Goal: Check status: Check status

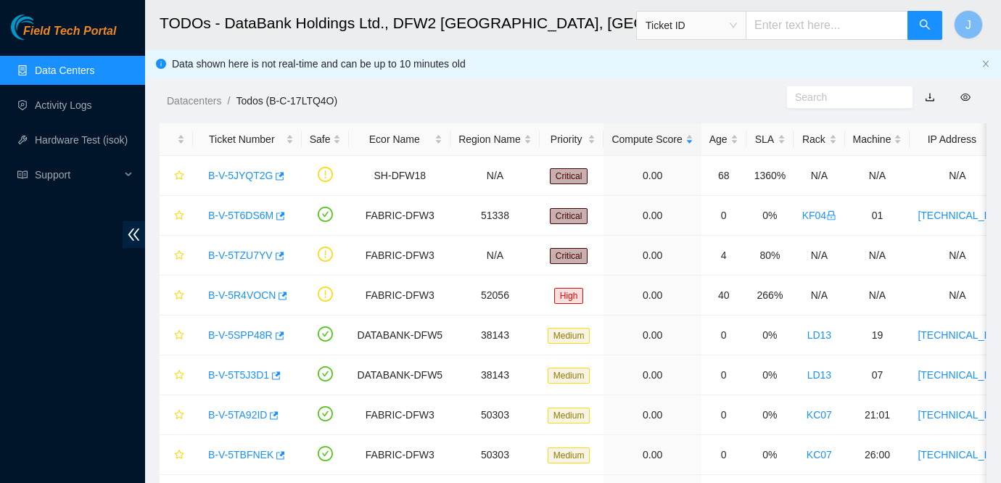
click at [742, 54] on div "Datacenters / Todos (B-C-17LTQ4O) /" at bounding box center [466, 68] width 642 height 81
click at [235, 171] on link "B-V-5JYQT2G" at bounding box center [240, 176] width 65 height 12
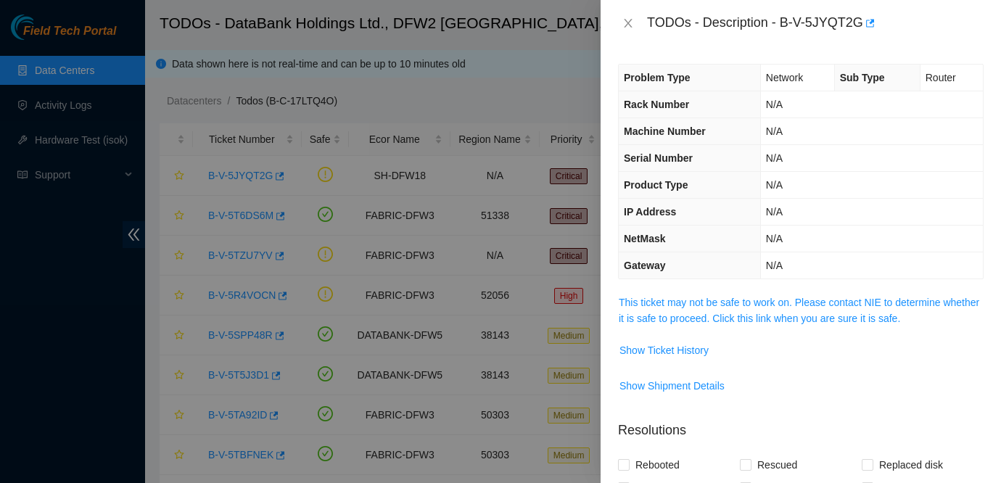
click at [709, 294] on span "This ticket may not be safe to work on. Please contact NIE to determine whether…" at bounding box center [801, 310] width 364 height 32
click at [705, 302] on link "This ticket may not be safe to work on. Please contact NIE to determine whether…" at bounding box center [799, 311] width 360 height 28
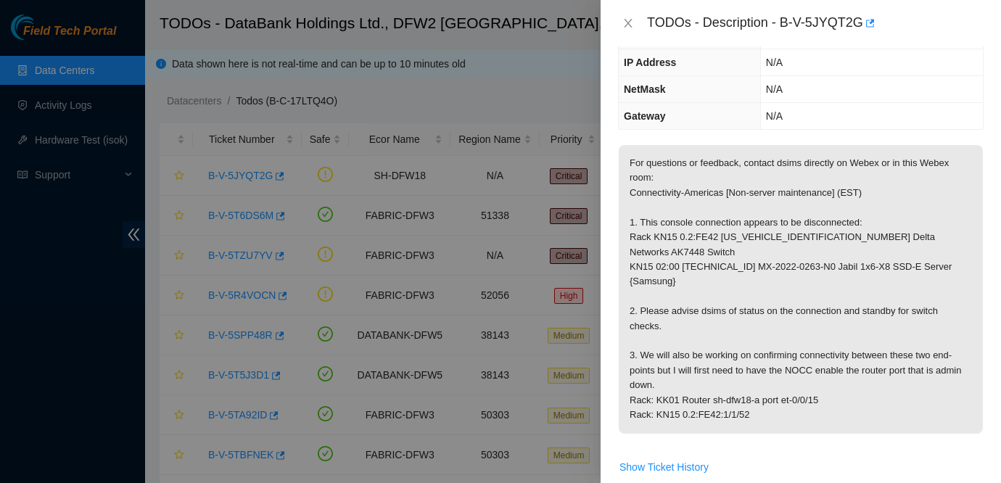
scroll to position [151, 0]
click at [623, 22] on icon "close" at bounding box center [628, 23] width 12 height 12
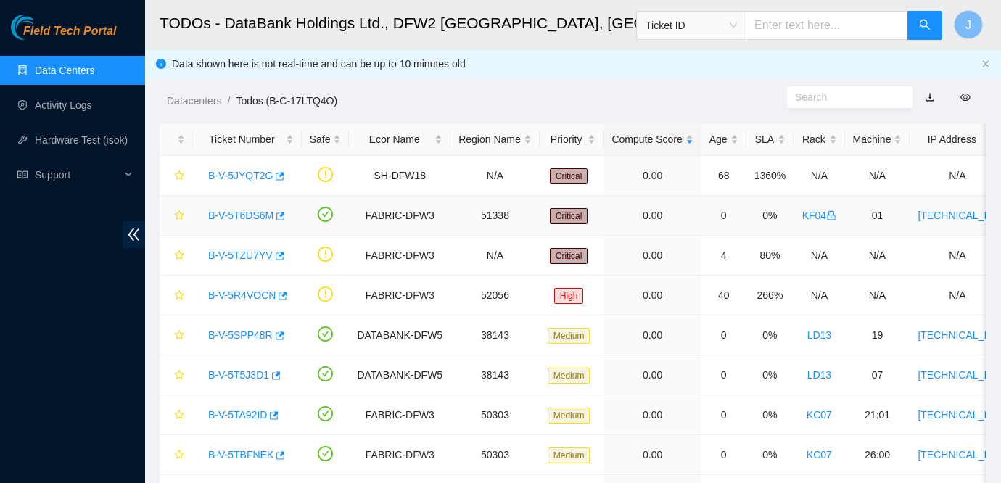
click at [242, 213] on link "B-V-5T6DS6M" at bounding box center [240, 216] width 65 height 12
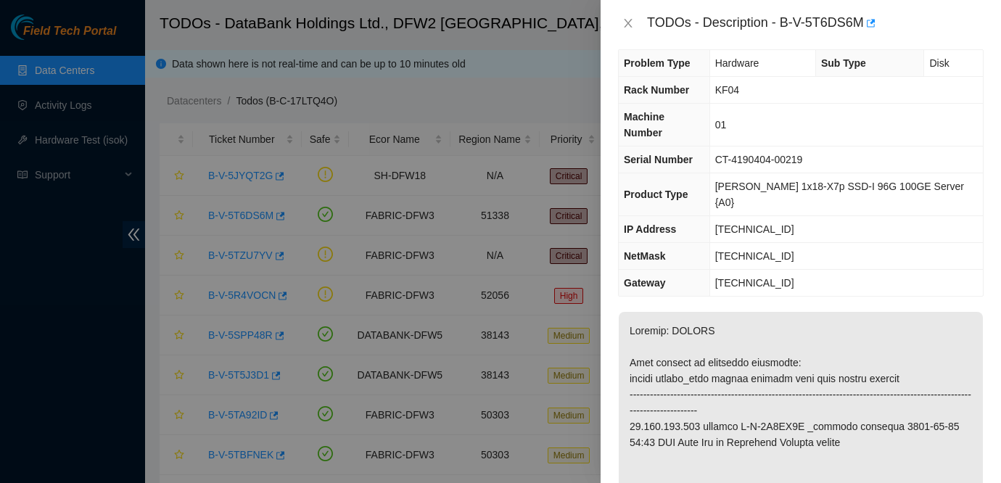
scroll to position [21, 0]
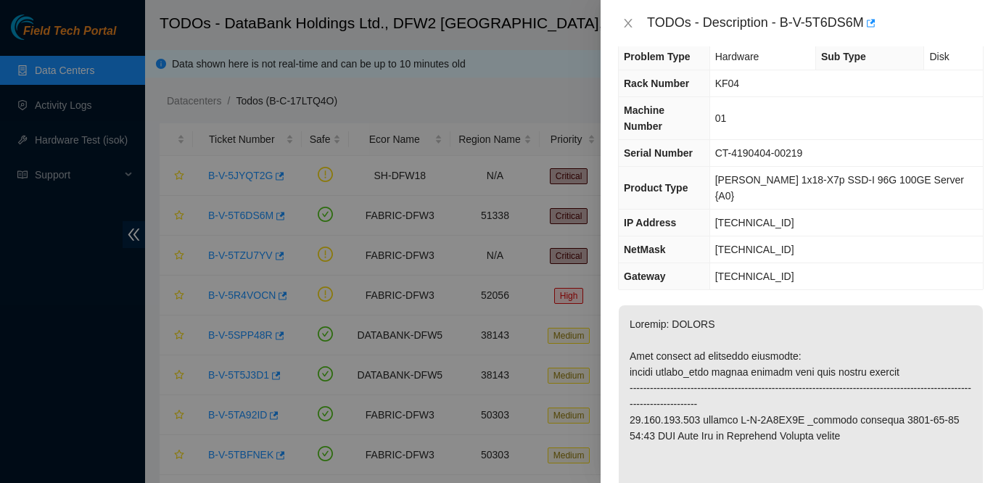
click at [625, 16] on div "TODOs - Description - B-V-5T6DS6M" at bounding box center [801, 23] width 366 height 23
click at [626, 37] on div "TODOs - Description - B-V-5T6DS6M" at bounding box center [801, 23] width 400 height 46
click at [627, 19] on icon "close" at bounding box center [628, 23] width 12 height 12
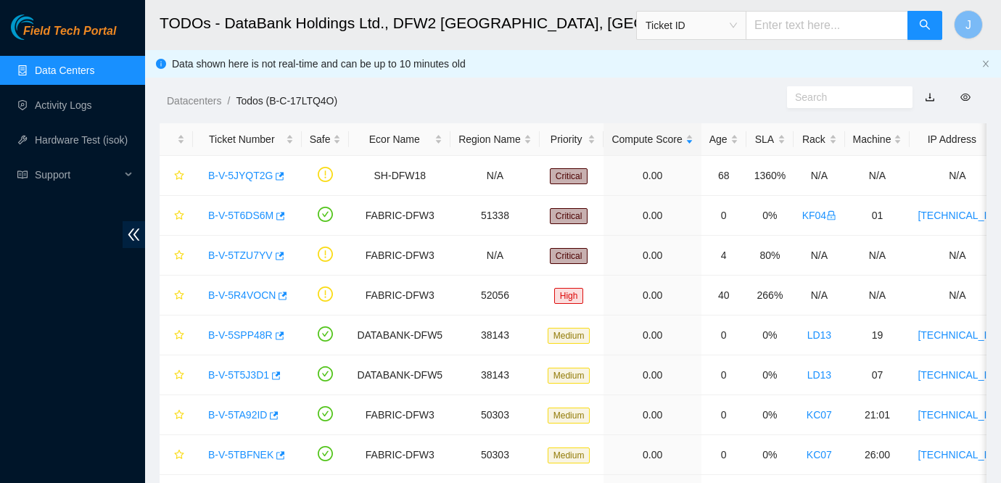
scroll to position [29, 0]
click at [759, 62] on div "Datacenters / Todos (B-C-17LTQ4O) /" at bounding box center [466, 68] width 642 height 81
click at [253, 172] on link "B-V-5JYQT2G" at bounding box center [240, 176] width 65 height 12
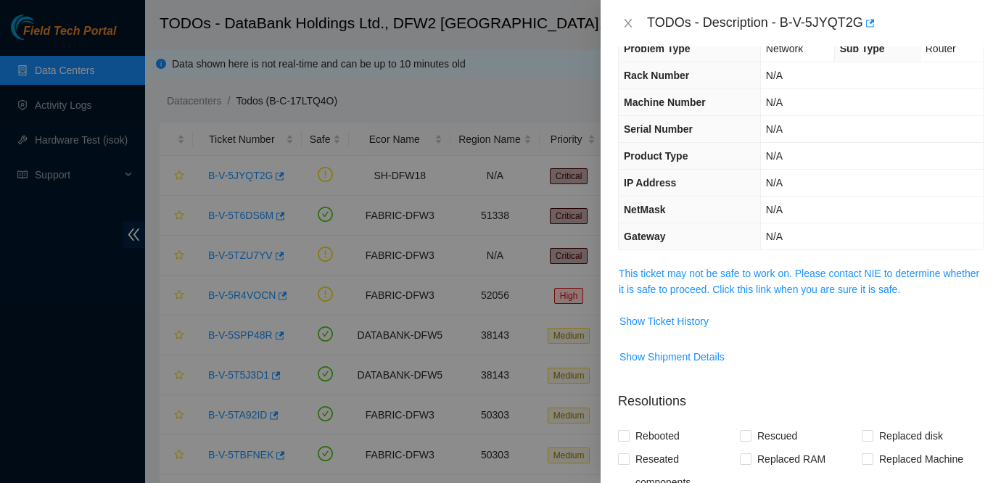
scroll to position [21, 0]
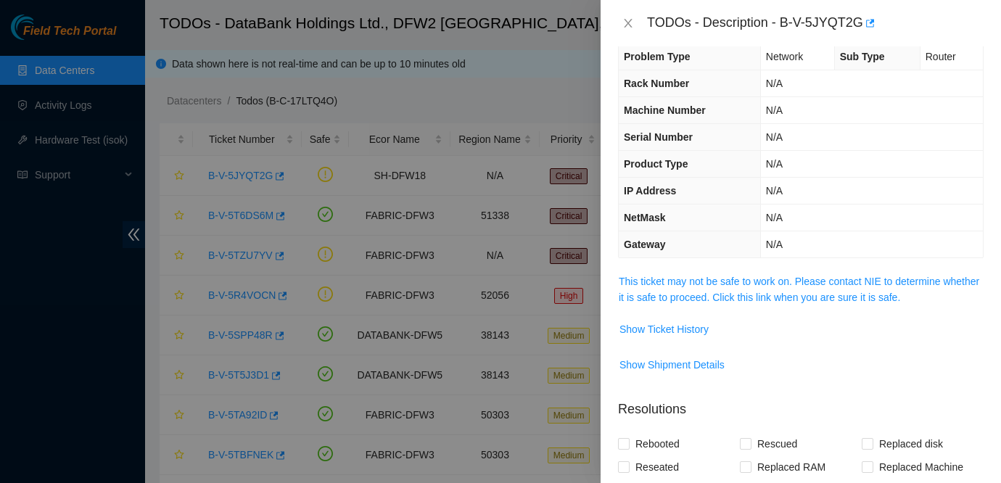
click at [799, 261] on div "Problem Type Network Sub Type Router Rack Number N/A Machine Number N/A Serial …" at bounding box center [801, 264] width 400 height 437
click at [776, 289] on span "This ticket may not be safe to work on. Please contact NIE to determine whether…" at bounding box center [801, 289] width 364 height 32
click at [748, 286] on link "This ticket may not be safe to work on. Please contact NIE to determine whether…" at bounding box center [799, 290] width 360 height 28
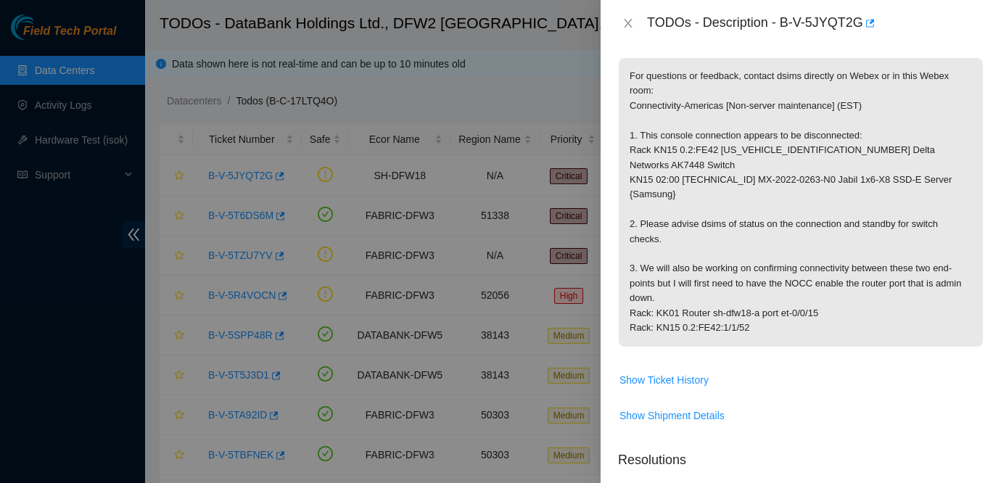
scroll to position [240, 0]
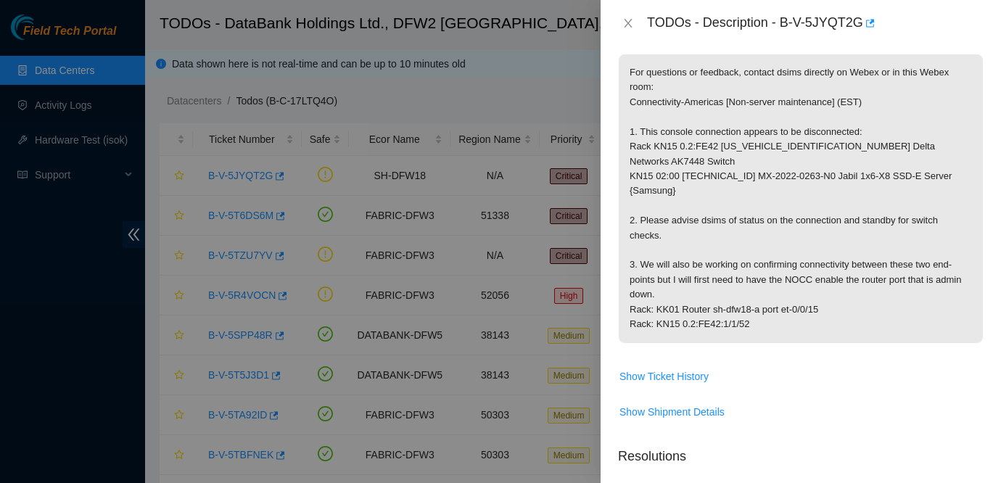
click at [993, 245] on div "Problem Type Network Sub Type Router Rack Number N/A Machine Number N/A Serial …" at bounding box center [801, 264] width 400 height 437
click at [819, 201] on p "For questions or feedback, contact dsims directly on Webex or in this Webex roo…" at bounding box center [801, 198] width 364 height 289
click at [631, 23] on icon "close" at bounding box center [628, 23] width 12 height 12
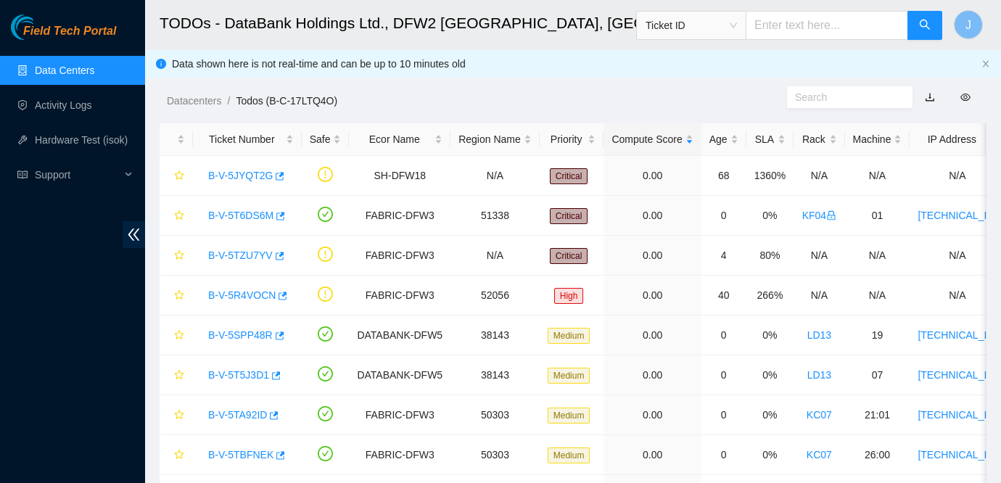
scroll to position [261, 0]
click at [894, 316] on td "19" at bounding box center [877, 336] width 65 height 40
click at [465, 102] on ol "Datacenters / Todos (B-C-17LTQ4O) /" at bounding box center [477, 101] width 620 height 16
click at [244, 173] on link "B-V-5JYQT2G" at bounding box center [240, 176] width 65 height 12
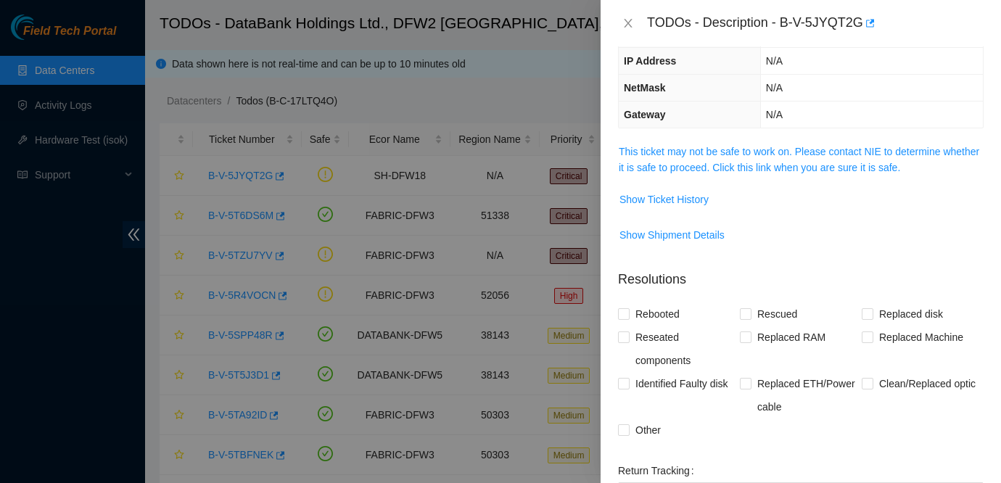
scroll to position [117, 0]
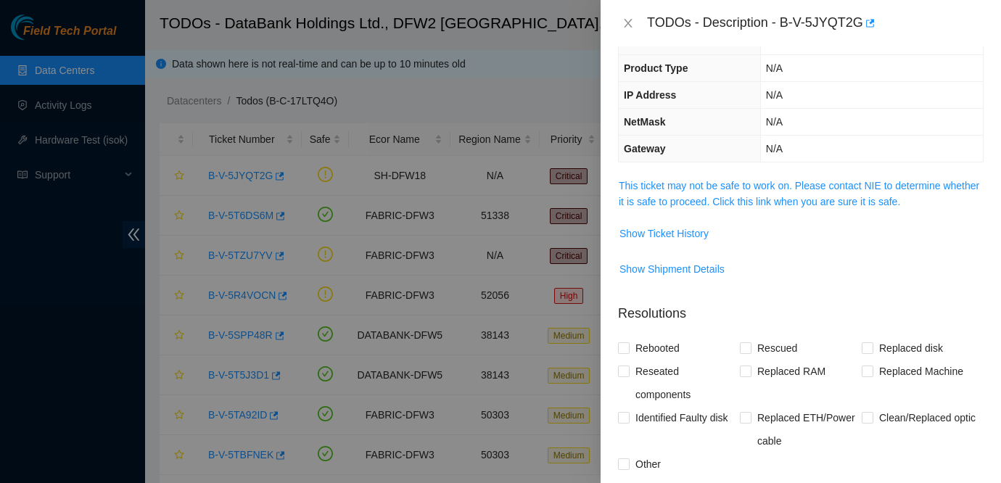
click at [867, 252] on td "Show Ticket History" at bounding box center [801, 239] width 366 height 36
click at [814, 262] on span "Show Shipment Details" at bounding box center [801, 268] width 364 height 23
click at [767, 276] on span "Show Shipment Details" at bounding box center [801, 268] width 364 height 23
click at [630, 21] on icon "close" at bounding box center [628, 23] width 8 height 9
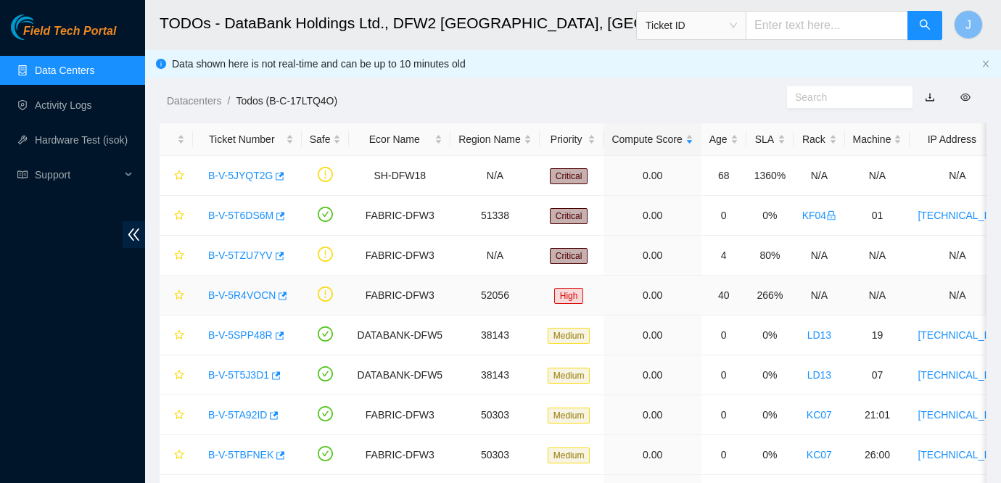
scroll to position [165, 0]
click at [252, 260] on link "B-V-5TZU7YV" at bounding box center [240, 256] width 65 height 12
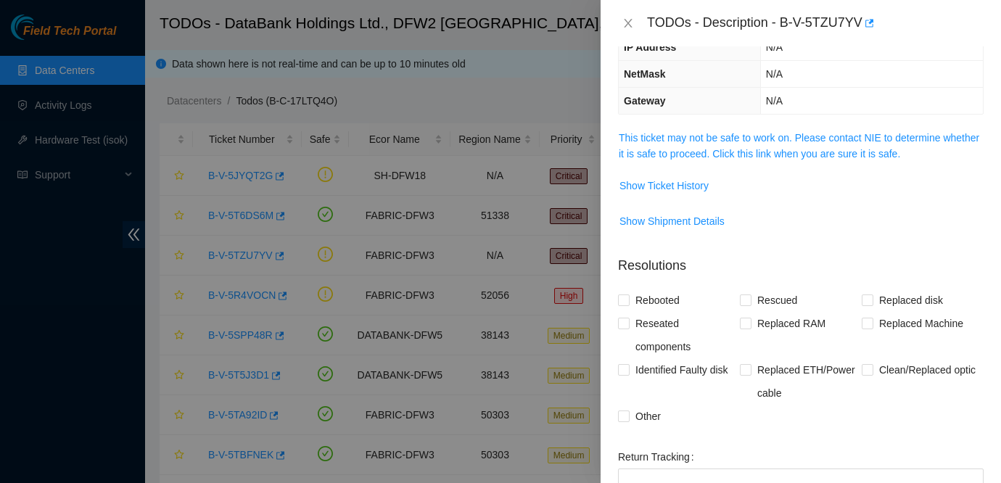
scroll to position [117, 0]
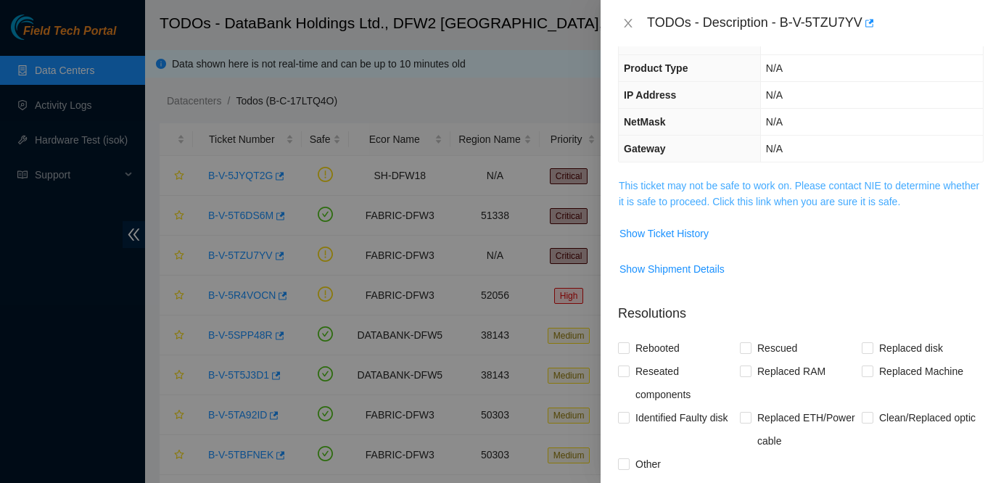
click at [747, 185] on link "This ticket may not be safe to work on. Please contact NIE to determine whether…" at bounding box center [799, 194] width 360 height 28
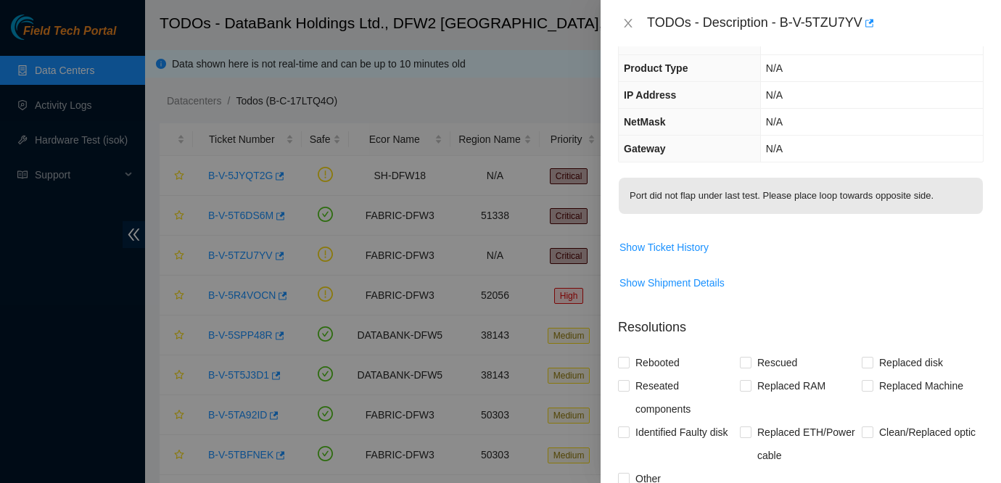
click at [612, 34] on div "TODOs - Description - B-V-5TZU7YV" at bounding box center [801, 23] width 400 height 46
click at [618, 24] on button "Close" at bounding box center [628, 24] width 20 height 14
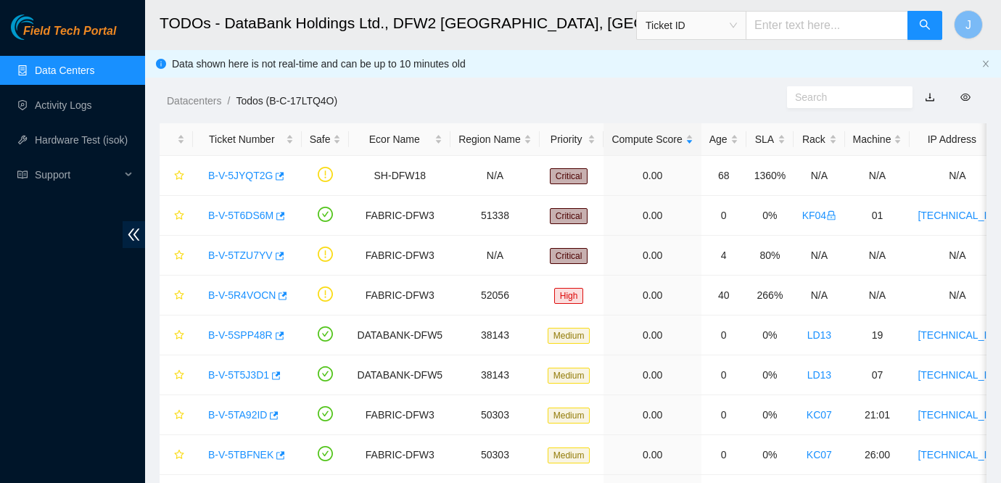
scroll to position [165, 0]
click at [254, 168] on div "B-V-5JYQT2G" at bounding box center [247, 175] width 93 height 23
click at [244, 178] on link "B-V-5JYQT2G" at bounding box center [240, 176] width 65 height 12
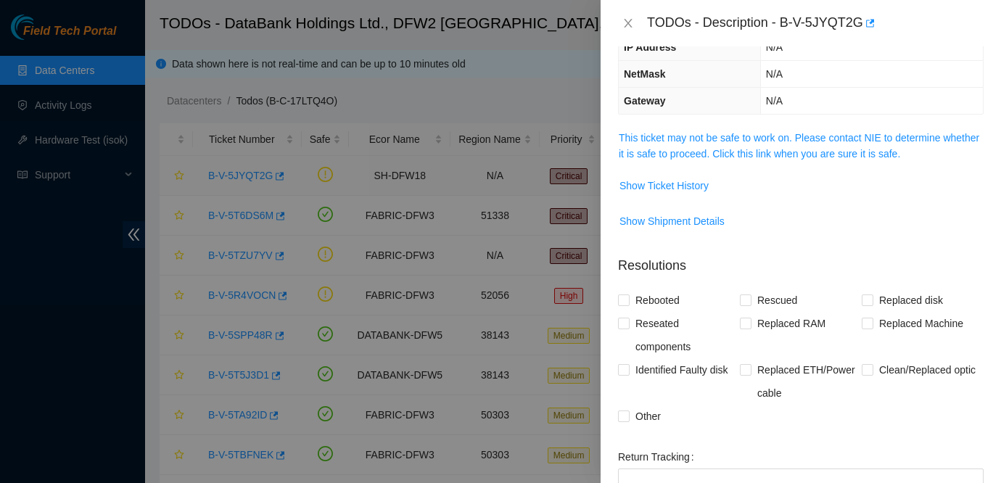
scroll to position [117, 0]
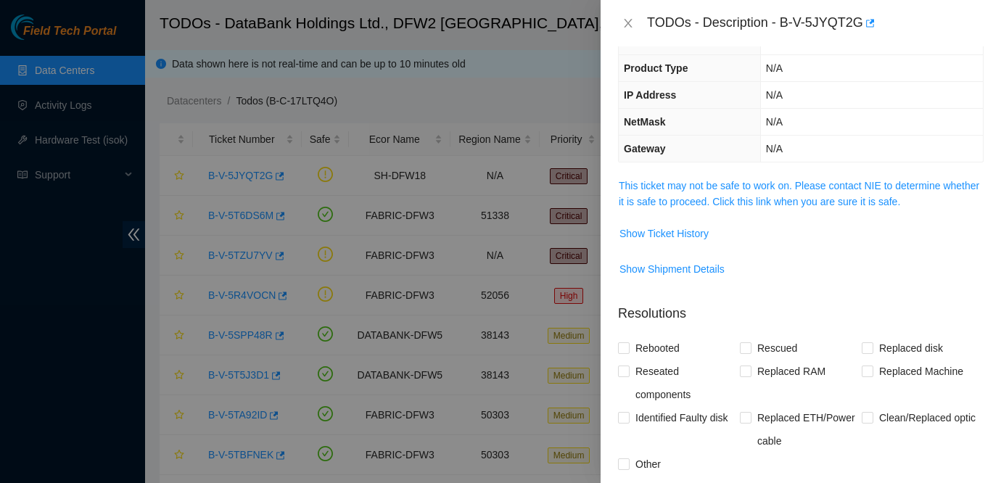
click at [791, 192] on span "This ticket may not be safe to work on. Please contact NIE to determine whether…" at bounding box center [801, 194] width 364 height 32
click at [784, 187] on link "This ticket may not be safe to work on. Please contact NIE to determine whether…" at bounding box center [799, 194] width 360 height 28
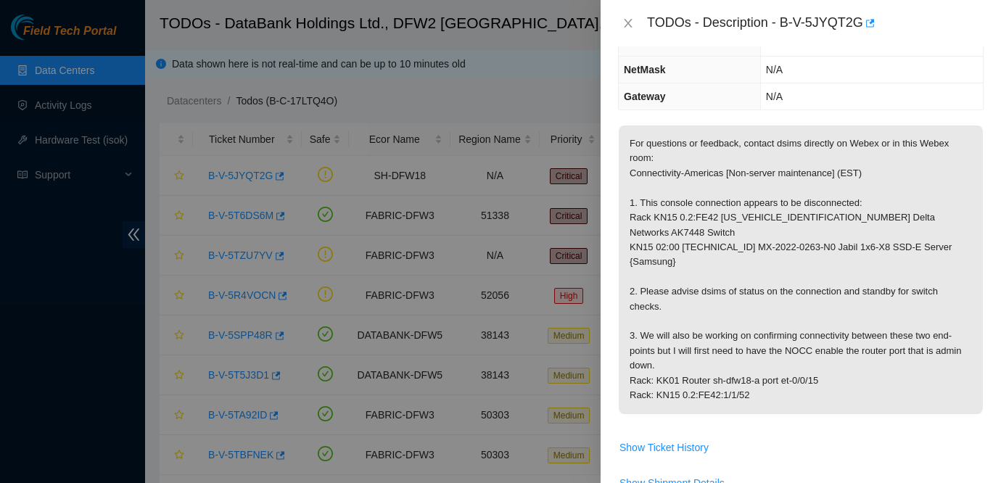
scroll to position [171, 0]
click at [809, 266] on p "For questions or feedback, contact dsims directly on Webex or in this Webex roo…" at bounding box center [801, 267] width 364 height 289
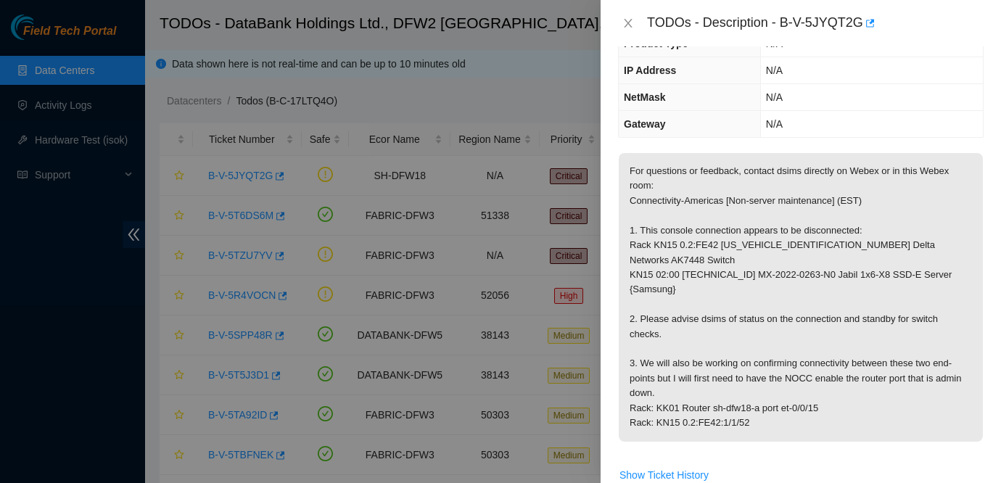
scroll to position [148, 0]
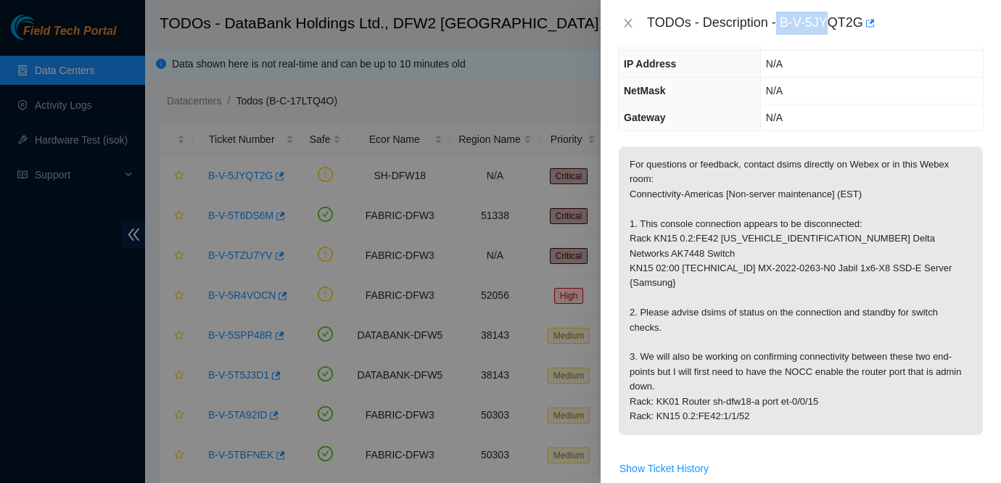
drag, startPoint x: 780, startPoint y: 17, endPoint x: 833, endPoint y: 12, distance: 53.2
click at [833, 12] on div "TODOs - Description - B-V-5JYQT2G" at bounding box center [815, 23] width 337 height 23
click at [863, 26] on div "TODOs - Description - B-V-5JYQT2G" at bounding box center [815, 23] width 337 height 23
drag, startPoint x: 786, startPoint y: 22, endPoint x: 867, endPoint y: 21, distance: 81.2
click at [867, 21] on div "TODOs - Description - B-V-5JYQT2G" at bounding box center [815, 23] width 337 height 23
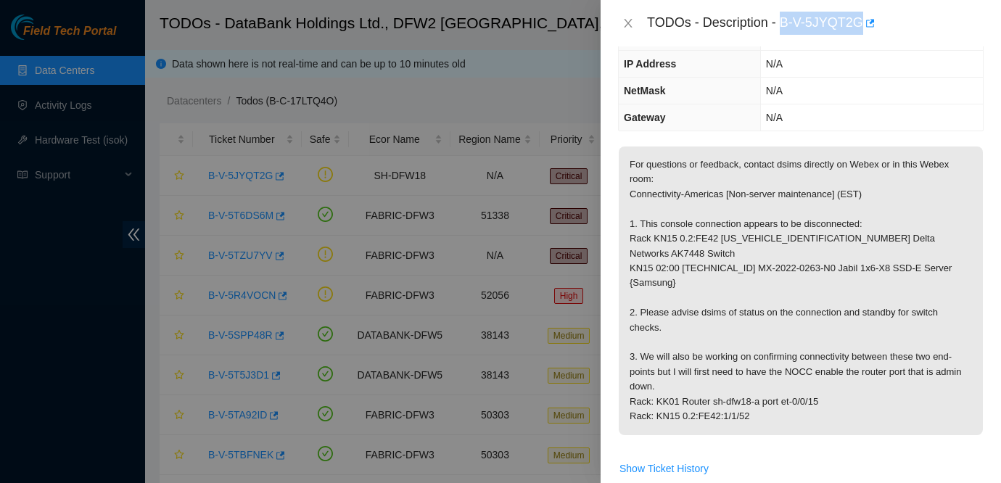
copy div "B-V-5JYQT2G"
click at [733, 324] on p "For questions or feedback, contact dsims directly on Webex or in this Webex roo…" at bounding box center [801, 291] width 364 height 289
click at [400, 207] on div at bounding box center [500, 241] width 1001 height 483
click at [620, 28] on button "Close" at bounding box center [628, 24] width 20 height 14
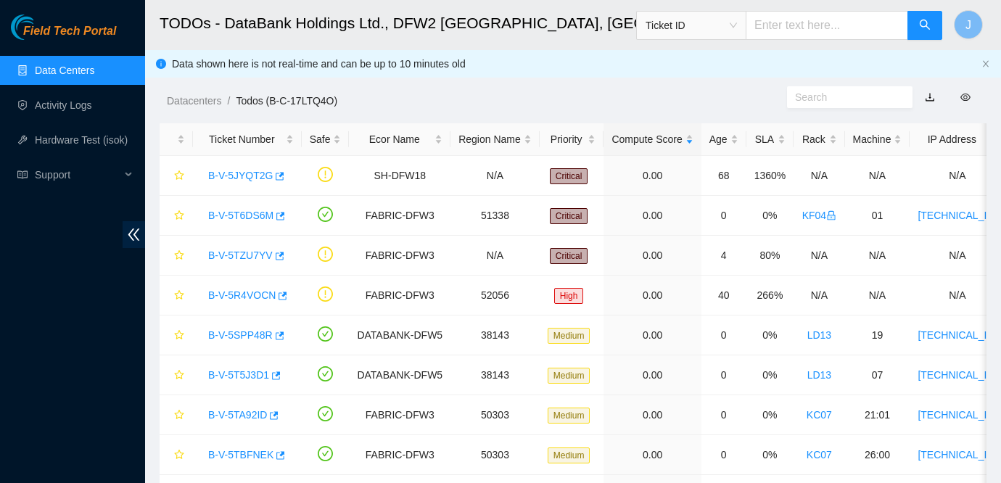
scroll to position [196, 0]
click at [719, 20] on span "Ticket ID" at bounding box center [691, 26] width 91 height 22
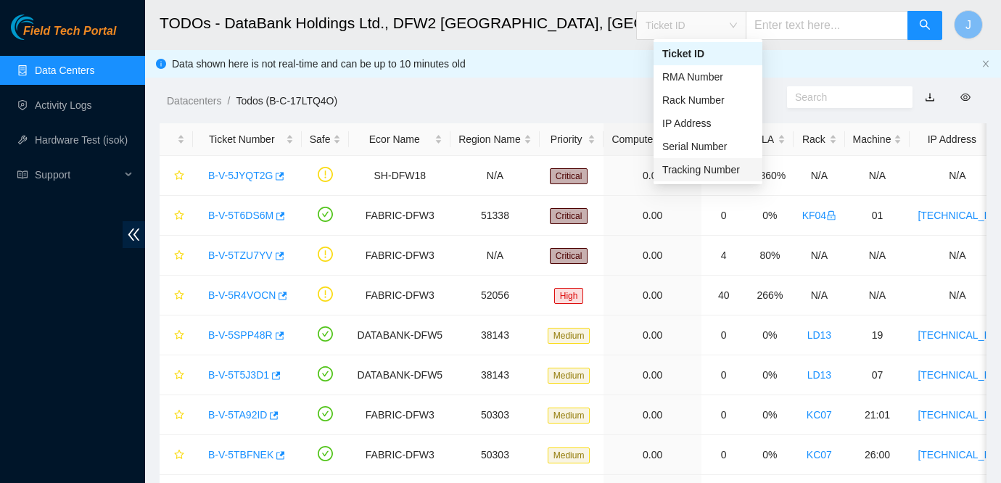
click at [693, 170] on div "Tracking Number" at bounding box center [707, 170] width 91 height 16
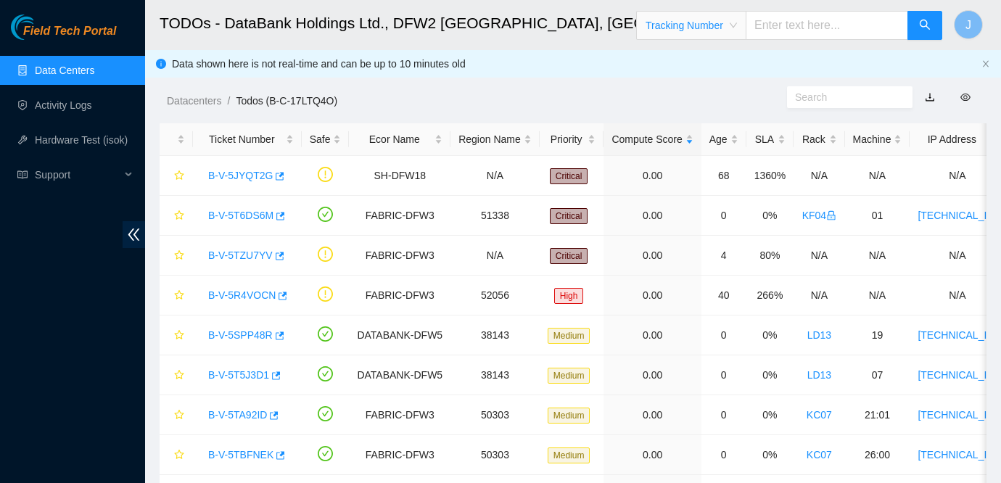
click at [812, 32] on input "text" at bounding box center [827, 25] width 162 height 29
type input "463470041790"
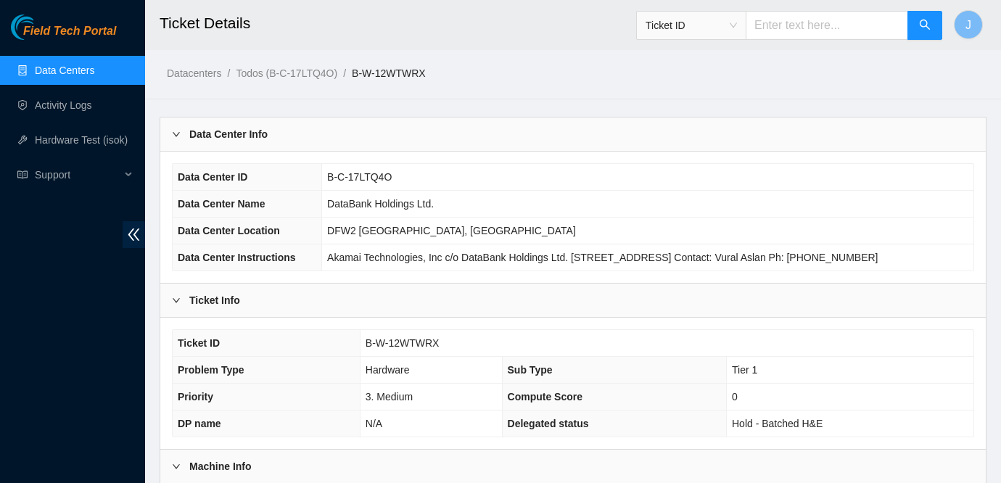
click at [797, 271] on td "Akamai Technologies, Inc c/o DataBank Holdings Ltd. [STREET_ADDRESS] Contact: V…" at bounding box center [647, 257] width 651 height 27
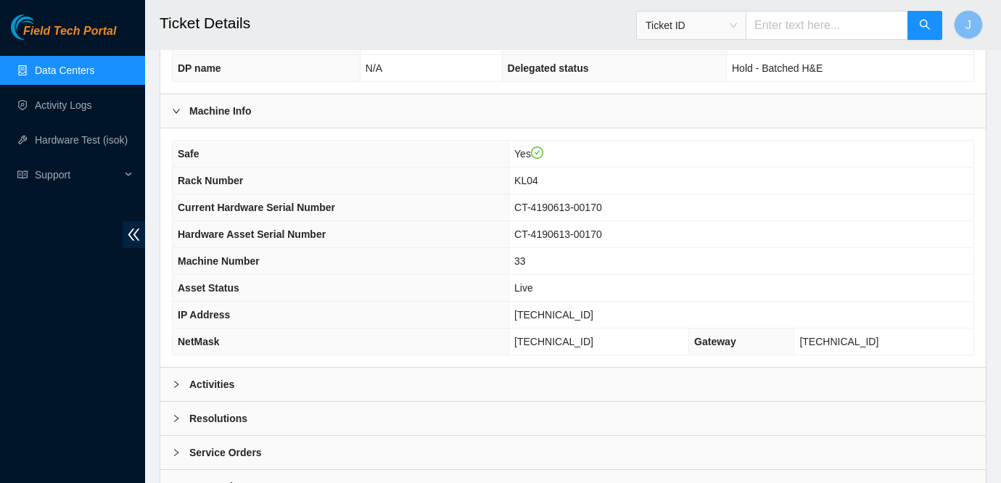
scroll to position [354, 0]
click at [722, 33] on span "Ticket ID" at bounding box center [691, 26] width 91 height 22
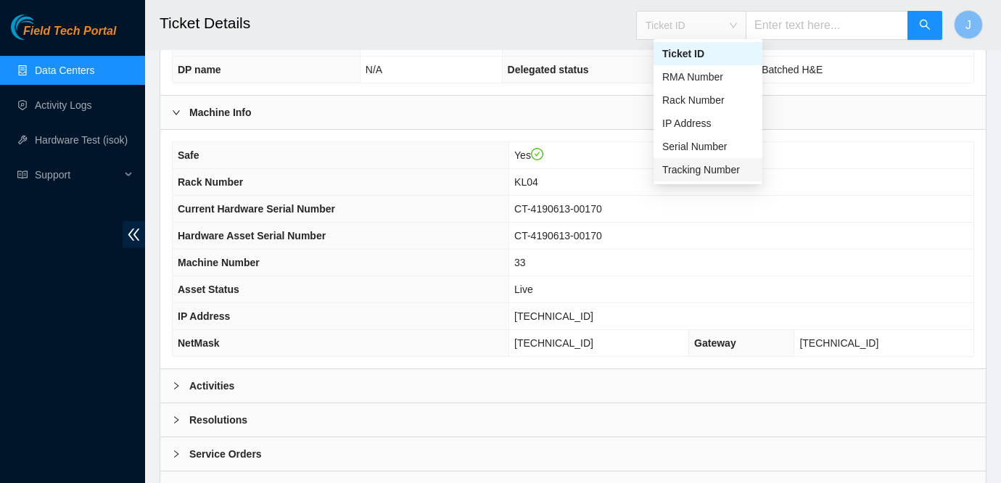
click at [691, 178] on div "Tracking Number" at bounding box center [708, 169] width 109 height 23
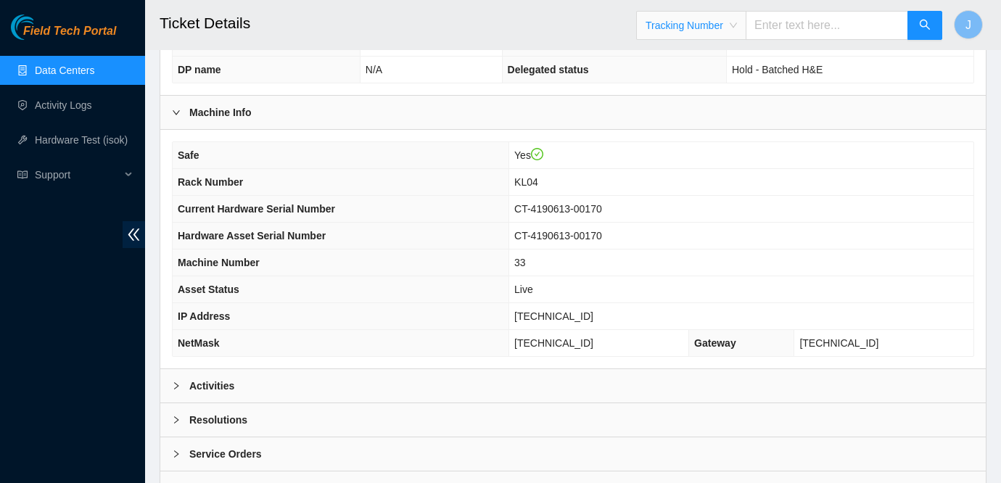
click at [801, 34] on input "text" at bounding box center [827, 25] width 162 height 29
type input "463470042812"
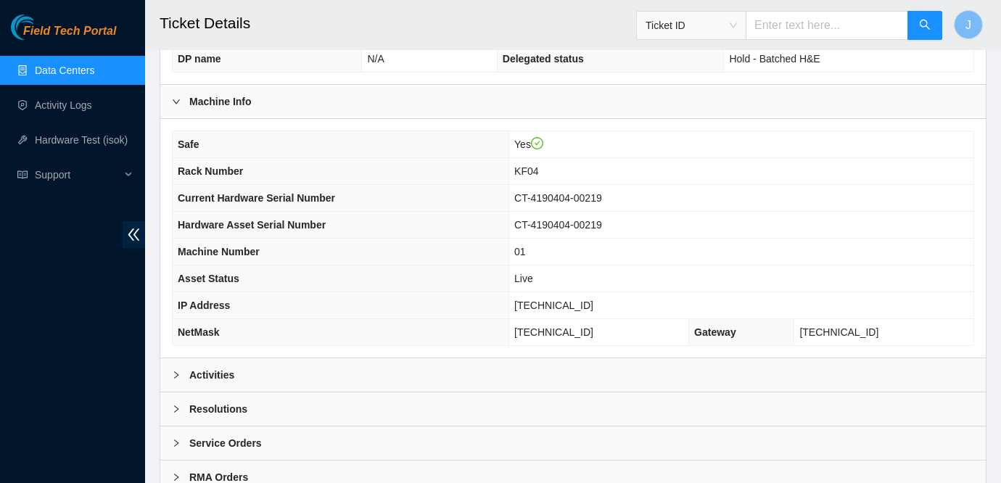
click at [737, 28] on span "Ticket ID" at bounding box center [691, 26] width 91 height 22
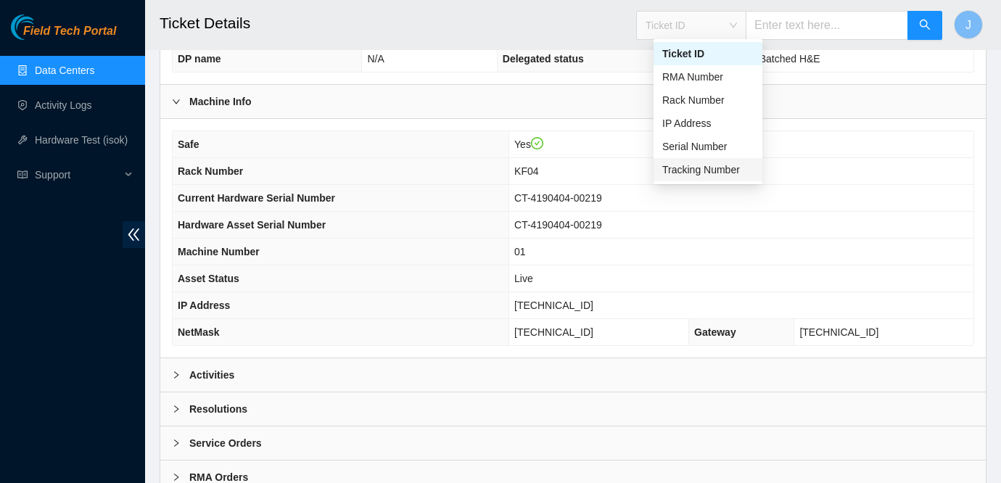
click at [707, 169] on div "Tracking Number" at bounding box center [707, 170] width 91 height 16
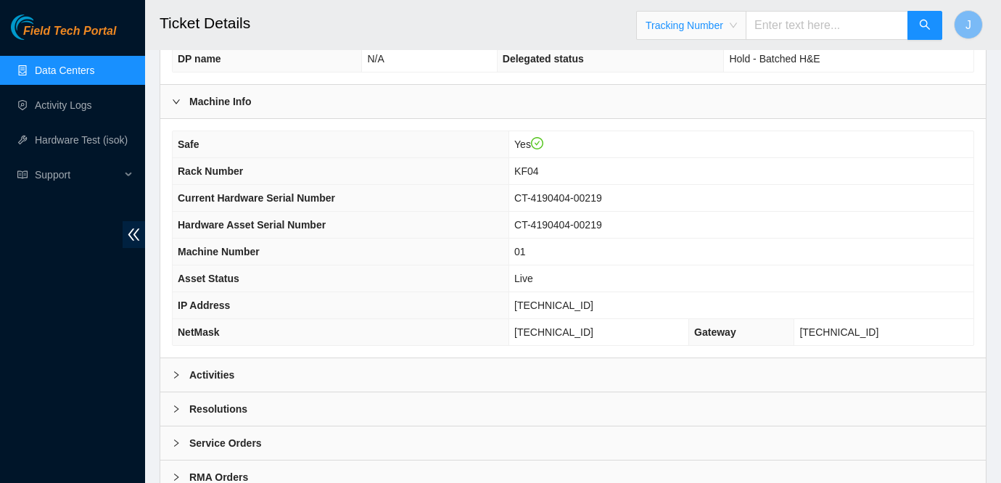
click at [816, 28] on input "text" at bounding box center [827, 25] width 162 height 29
type input "463470043072"
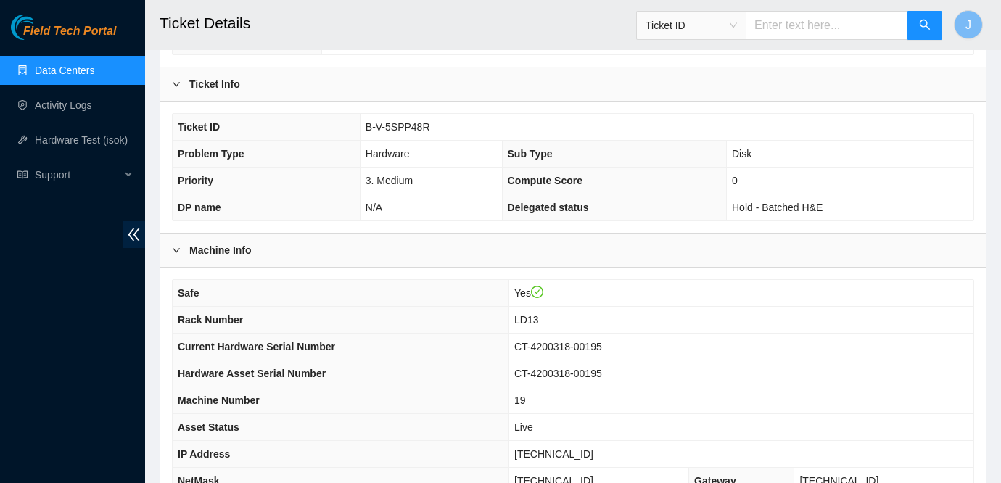
scroll to position [295, 0]
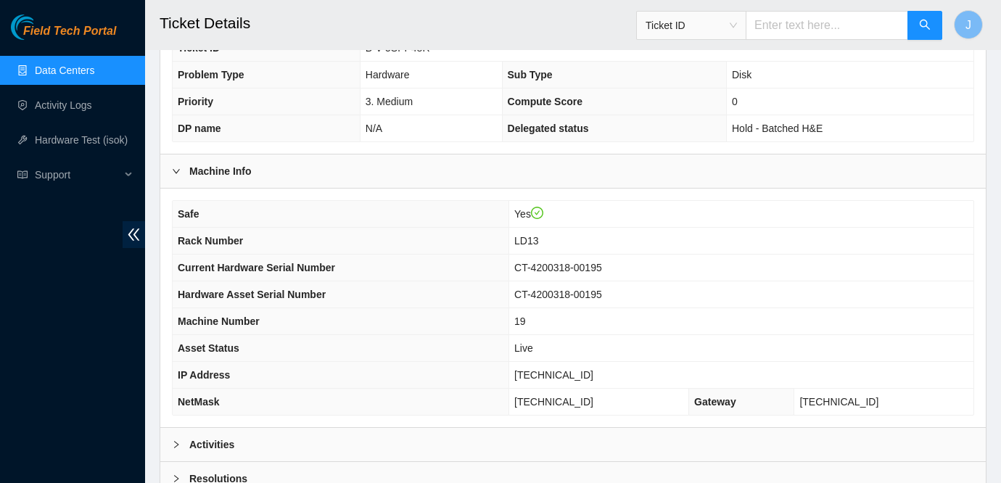
click at [722, 281] on td "CT-4200318-00195" at bounding box center [741, 268] width 464 height 27
click at [729, 28] on span "Ticket ID" at bounding box center [691, 26] width 91 height 22
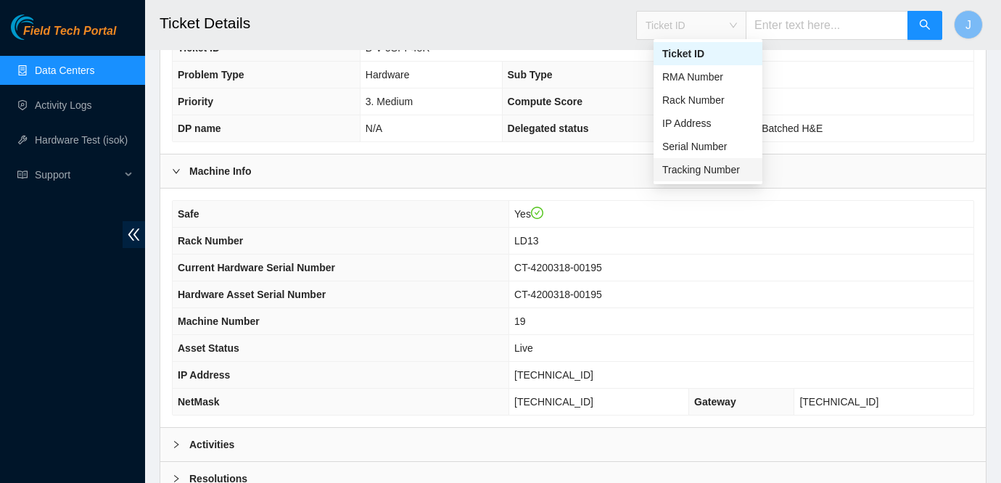
click at [686, 168] on div "Tracking Number" at bounding box center [707, 170] width 91 height 16
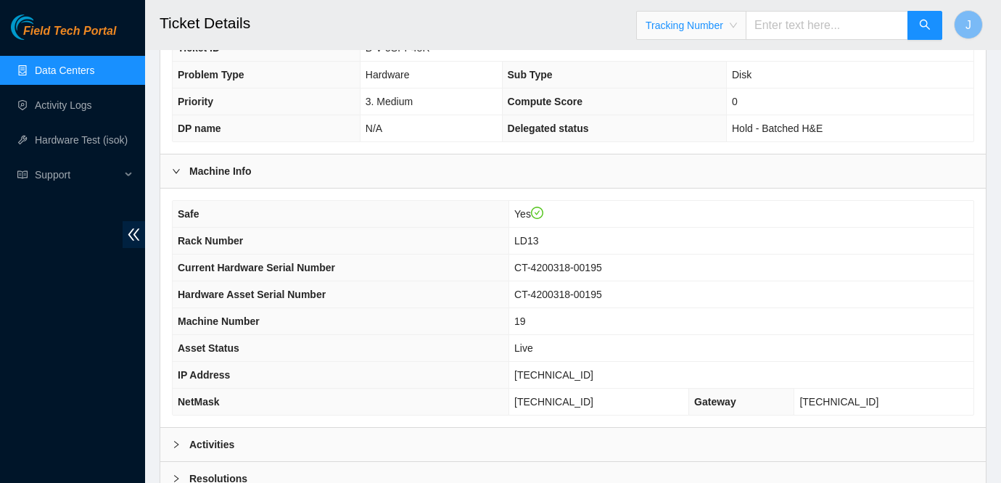
click at [778, 33] on input "text" at bounding box center [827, 25] width 162 height 29
type input "463470041735"
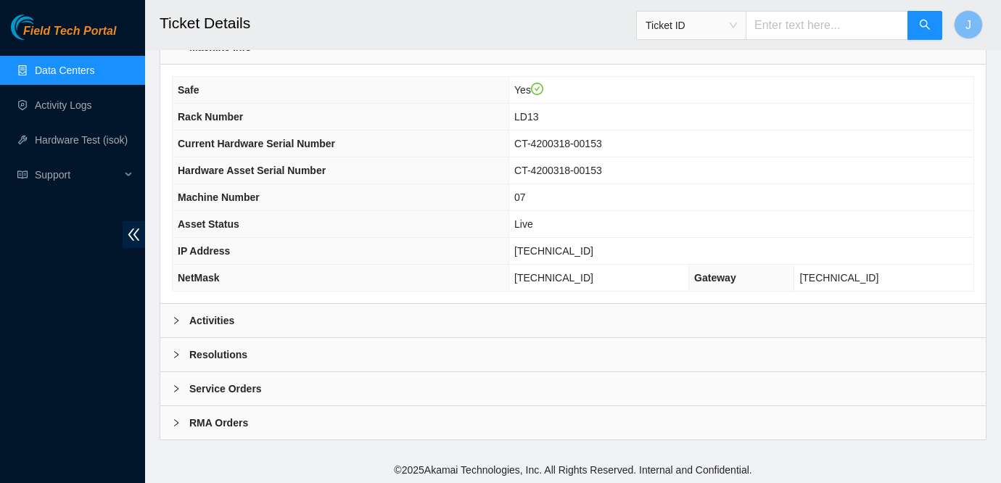
scroll to position [418, 0]
click at [729, 19] on span "Ticket ID" at bounding box center [691, 26] width 91 height 22
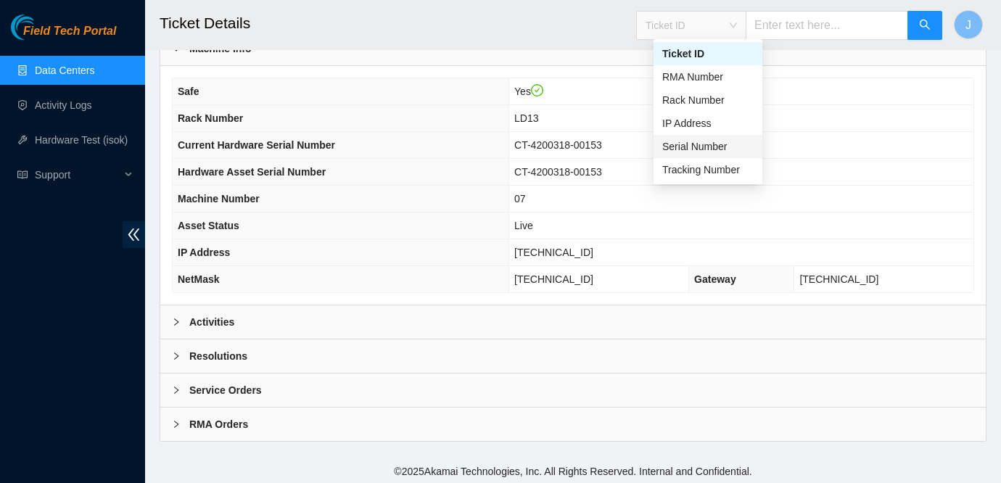
click at [699, 143] on div "Serial Number" at bounding box center [707, 147] width 91 height 16
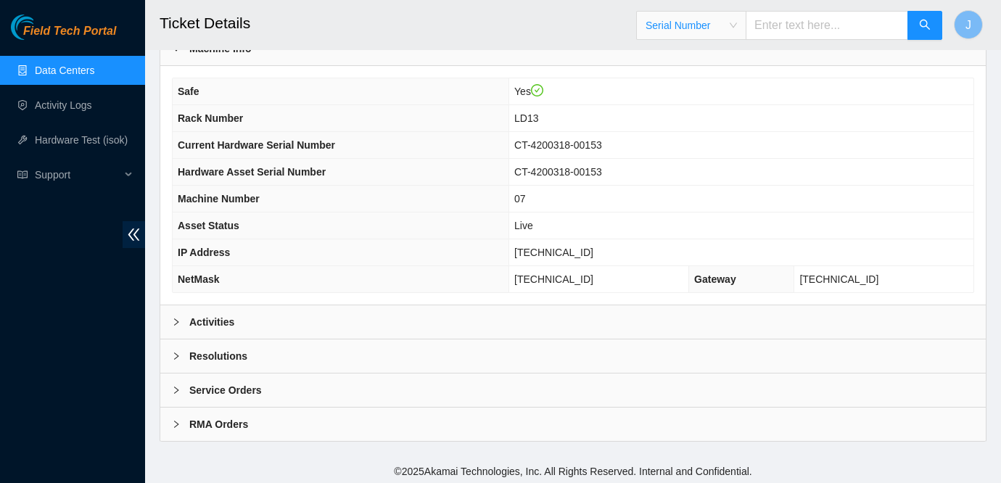
click at [737, 35] on span "Serial Number" at bounding box center [691, 26] width 91 height 22
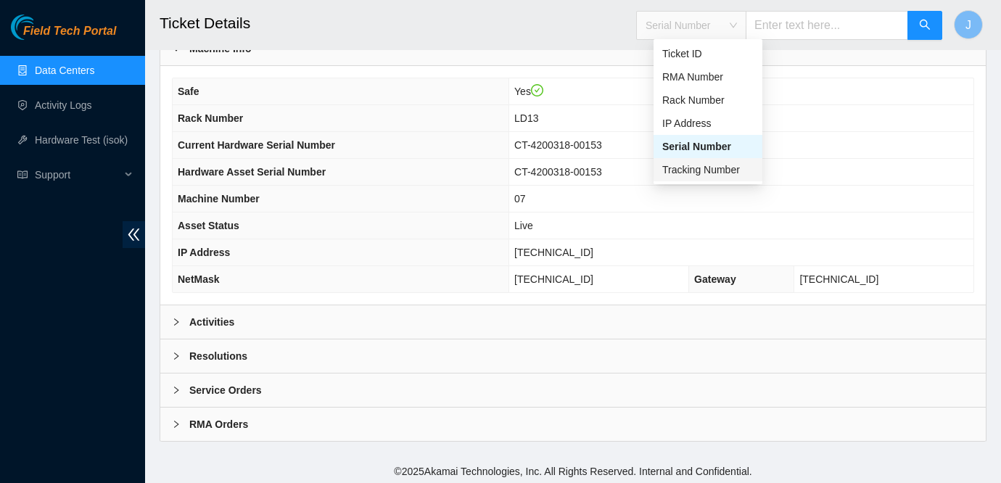
click at [701, 173] on div "Tracking Number" at bounding box center [707, 170] width 91 height 16
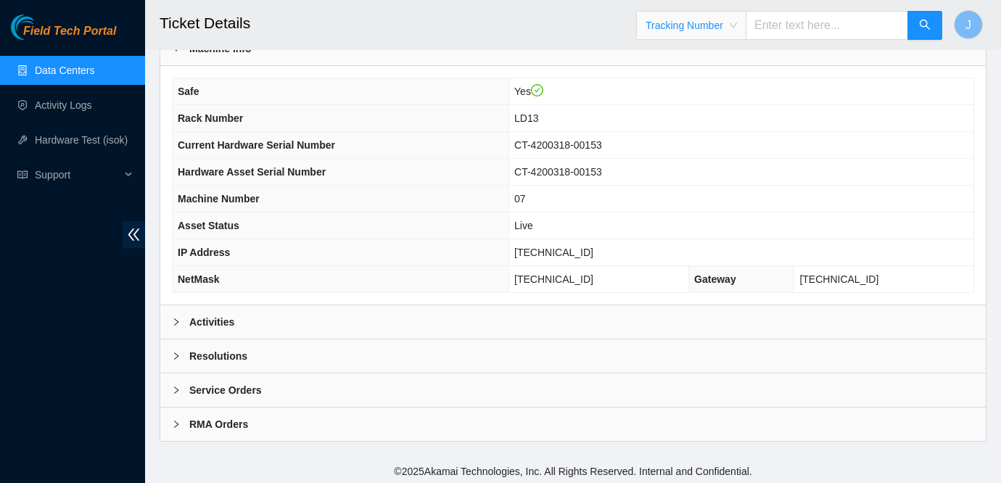
click at [788, 20] on input "text" at bounding box center [827, 25] width 162 height 29
type input "463470042710"
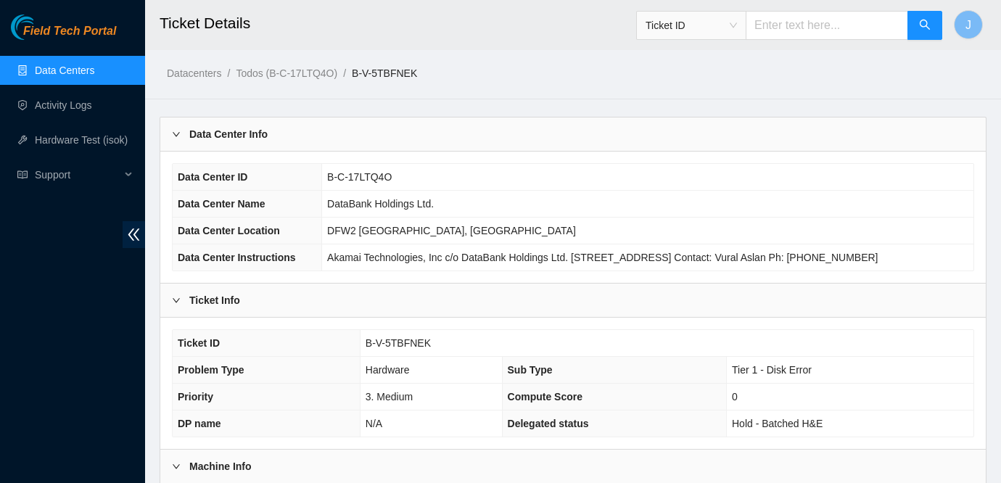
click at [690, 215] on td "DataBank Holdings Ltd." at bounding box center [647, 204] width 651 height 27
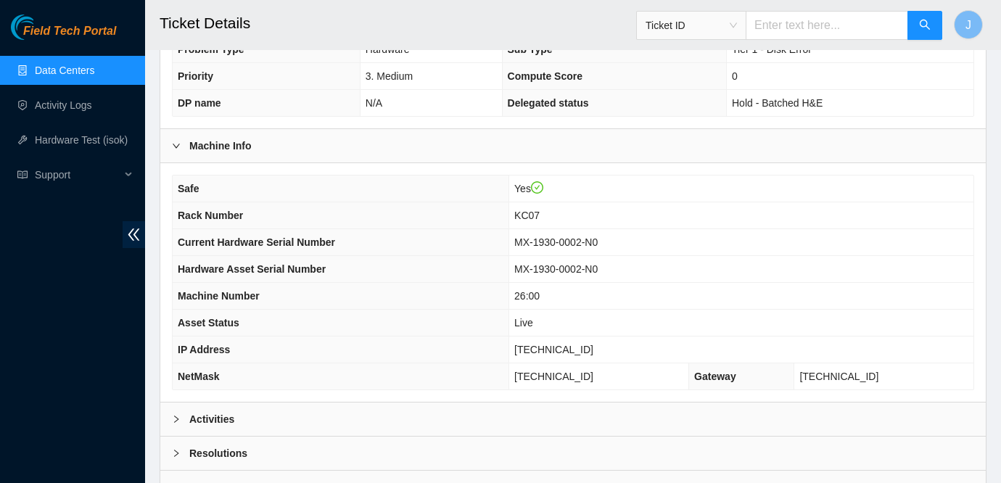
scroll to position [437, 0]
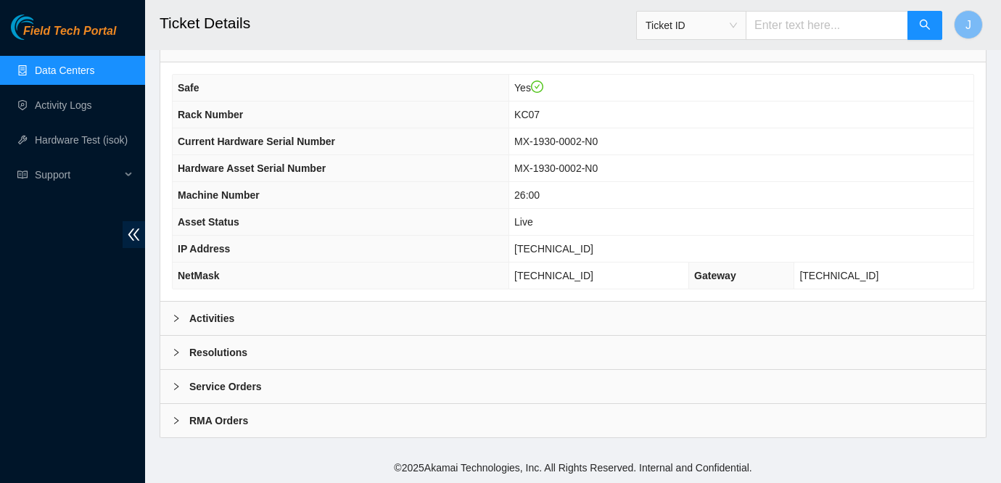
click at [268, 391] on div "Service Orders" at bounding box center [572, 386] width 825 height 33
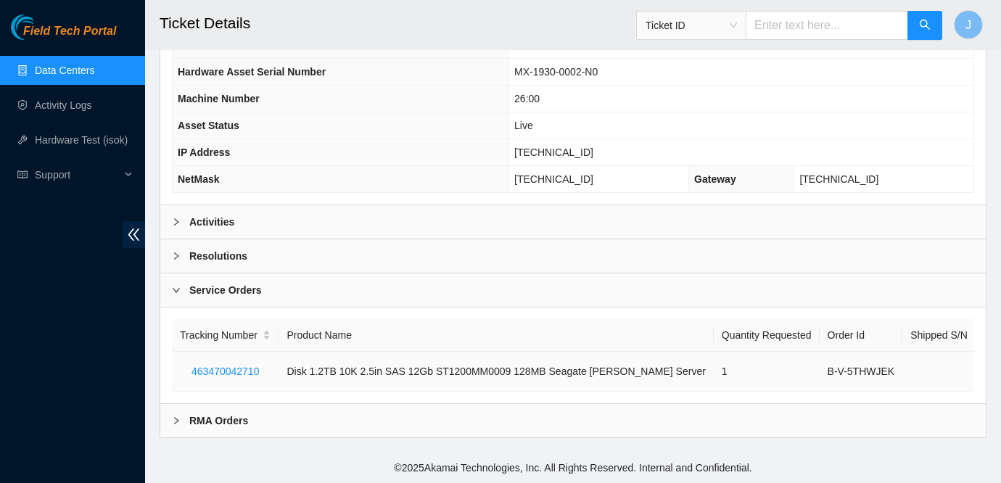
scroll to position [534, 0]
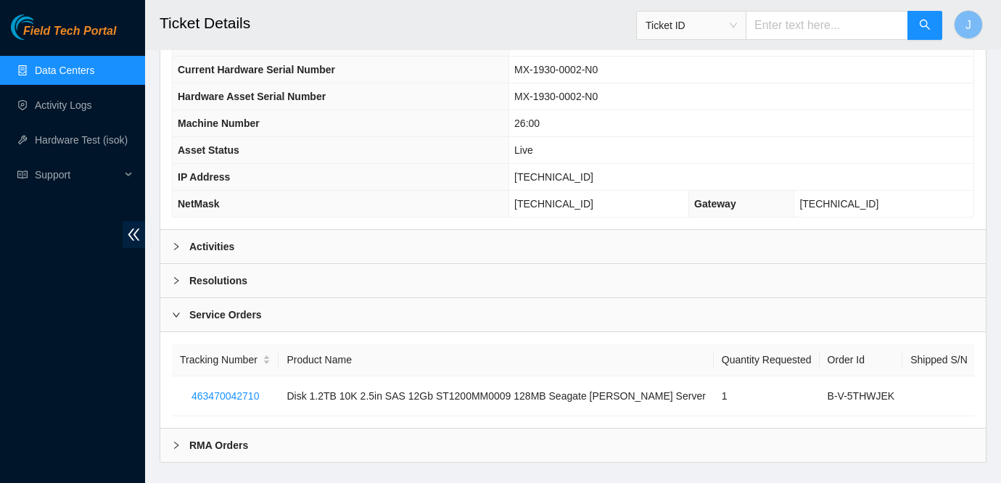
click at [256, 323] on b "Service Orders" at bounding box center [225, 315] width 73 height 16
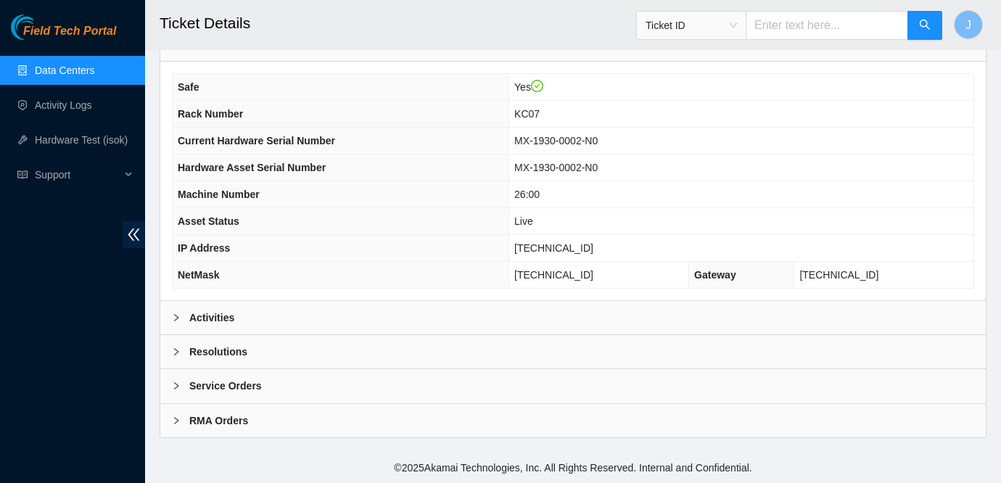
scroll to position [437, 0]
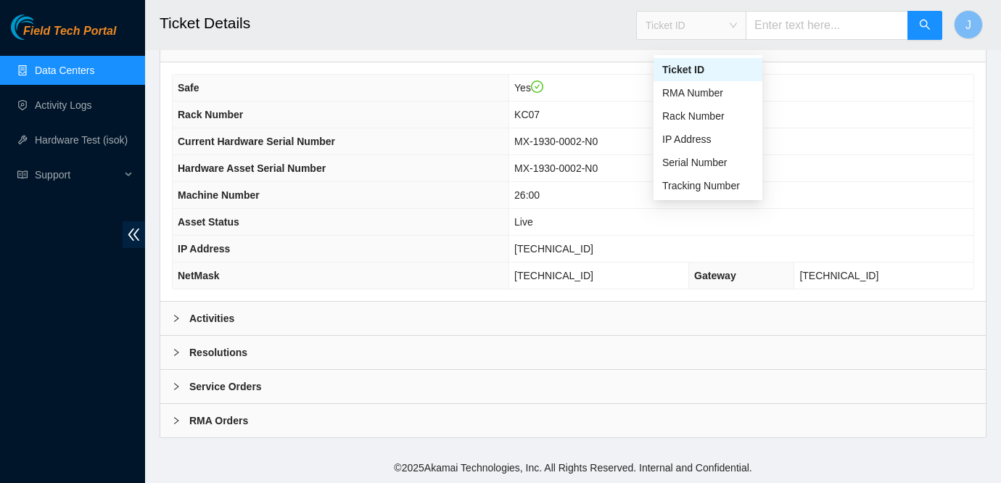
click at [701, 25] on span "Ticket ID" at bounding box center [691, 26] width 91 height 22
click at [680, 178] on div "Tracking Number" at bounding box center [707, 186] width 91 height 16
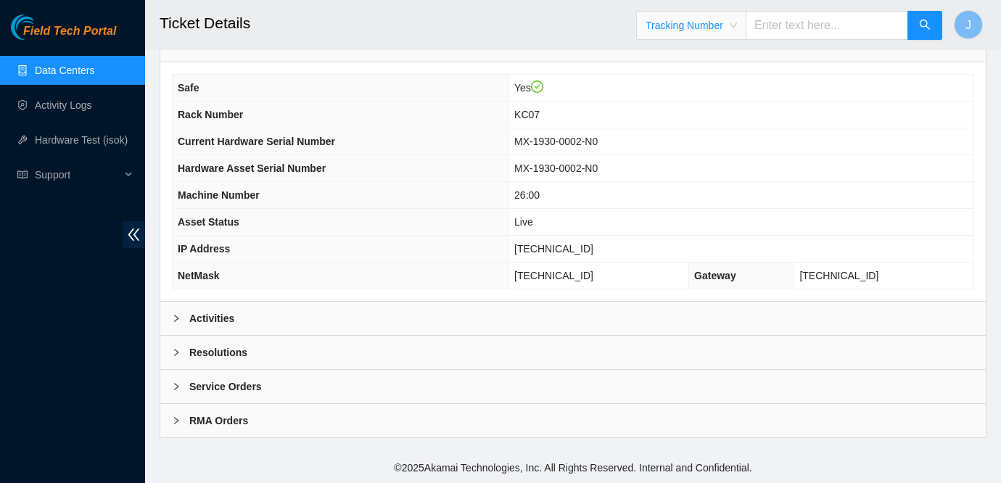
click at [807, 16] on input "text" at bounding box center [827, 25] width 162 height 29
type input "463470043290"
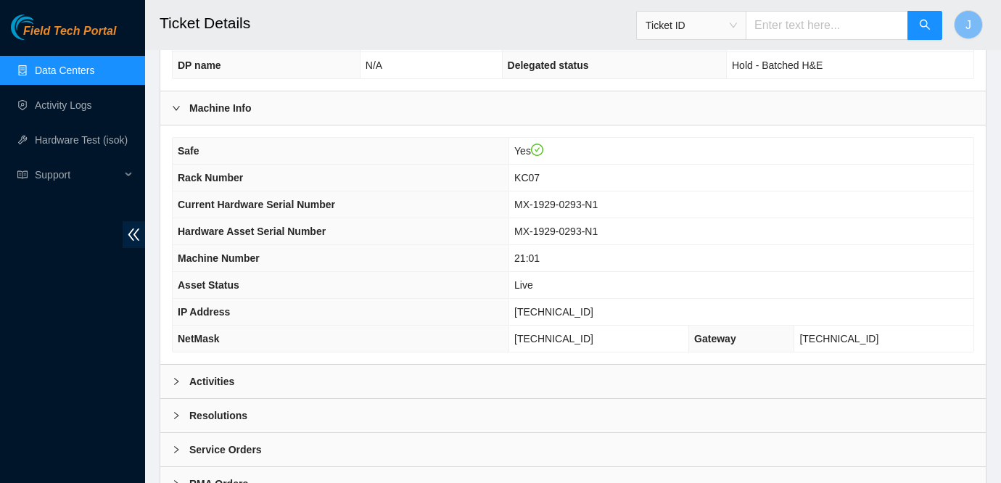
scroll to position [389, 0]
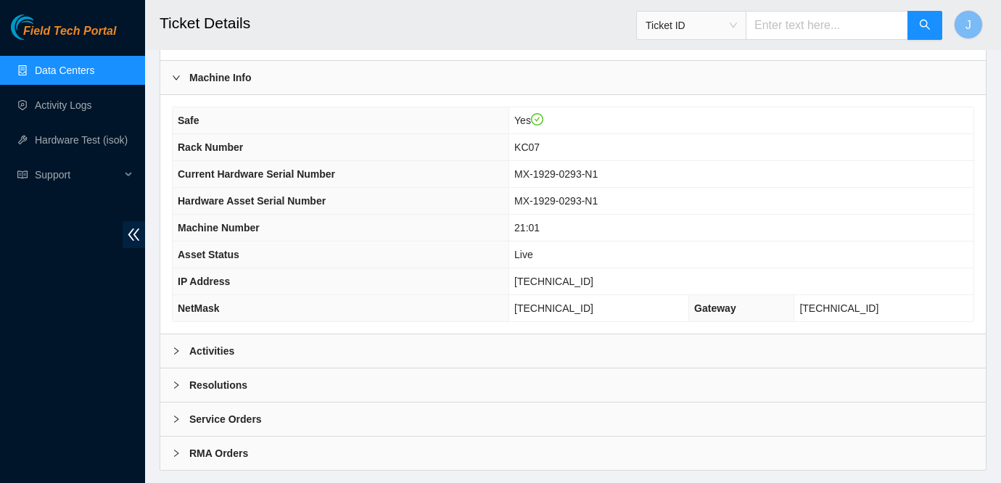
click at [799, 35] on input "text" at bounding box center [827, 25] width 162 height 29
click at [751, 9] on span "Ticket ID" at bounding box center [789, 21] width 307 height 38
click at [737, 20] on span "Ticket ID" at bounding box center [691, 26] width 91 height 22
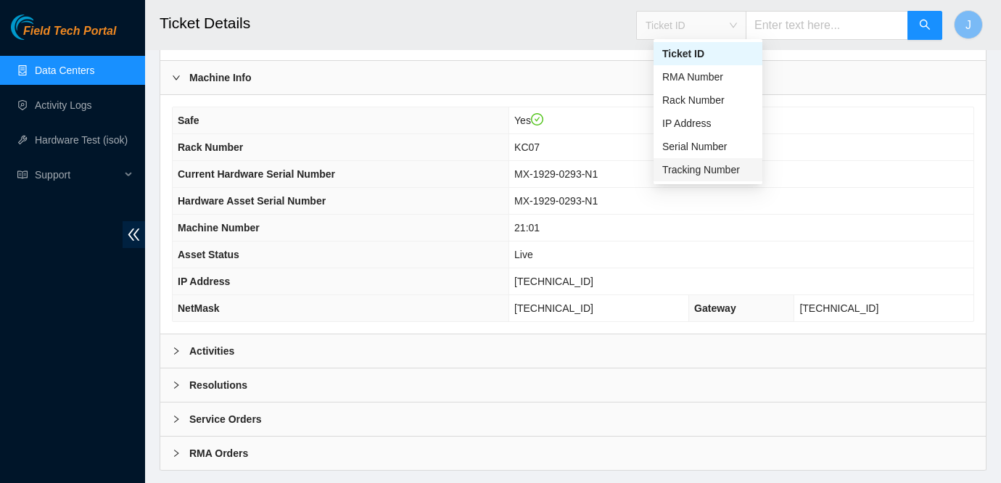
click at [716, 168] on div "Tracking Number" at bounding box center [707, 170] width 91 height 16
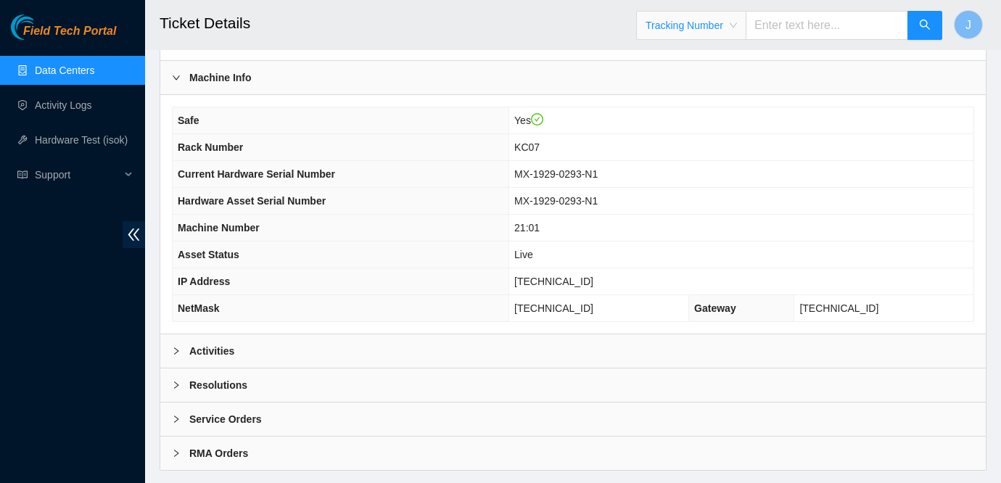
click at [817, 17] on input "text" at bounding box center [827, 25] width 162 height 29
type input "463470042157"
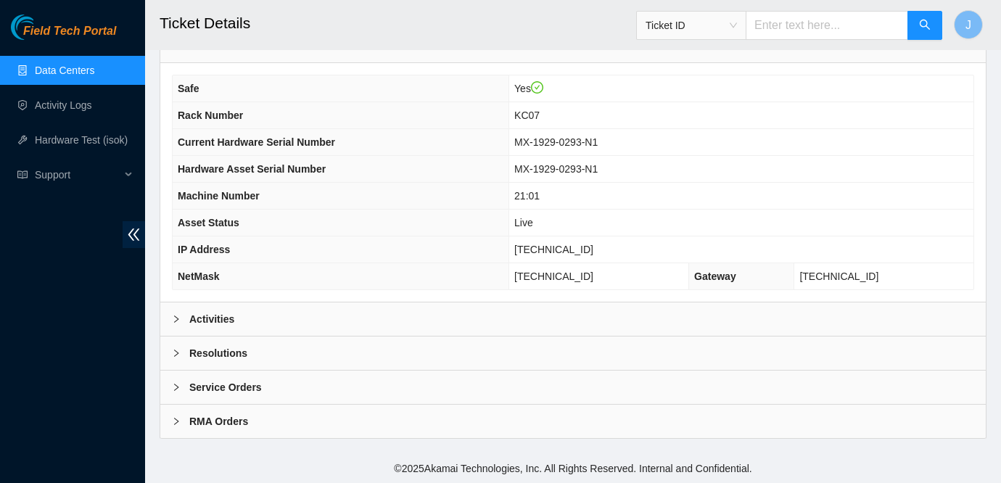
scroll to position [437, 0]
click at [737, 30] on span "Ticket ID" at bounding box center [691, 26] width 91 height 22
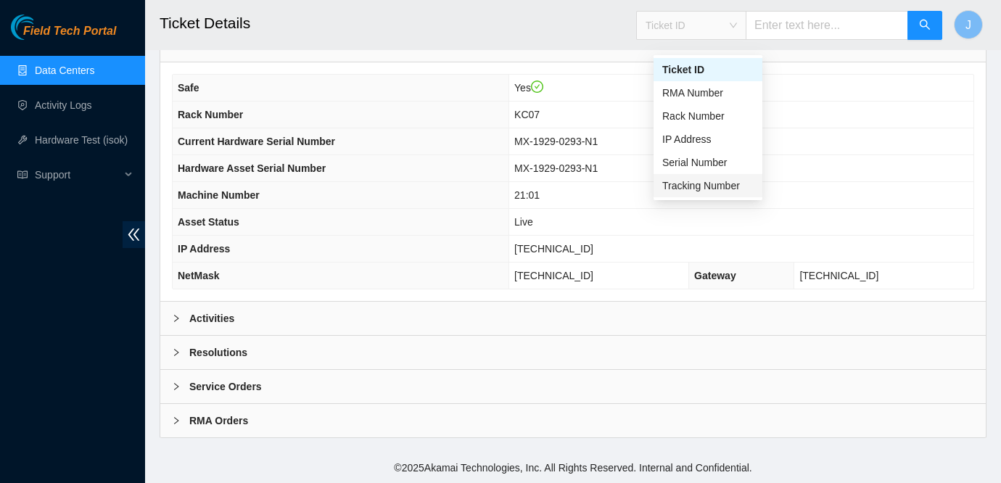
click at [690, 178] on div "Tracking Number" at bounding box center [707, 186] width 91 height 16
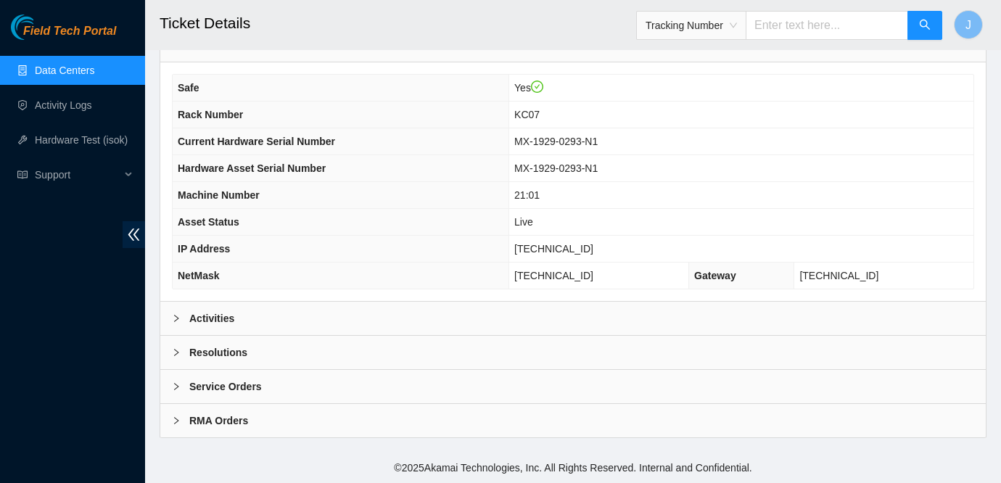
click at [828, 21] on input "text" at bounding box center [827, 25] width 162 height 29
type input "3"
type input "463470042157"
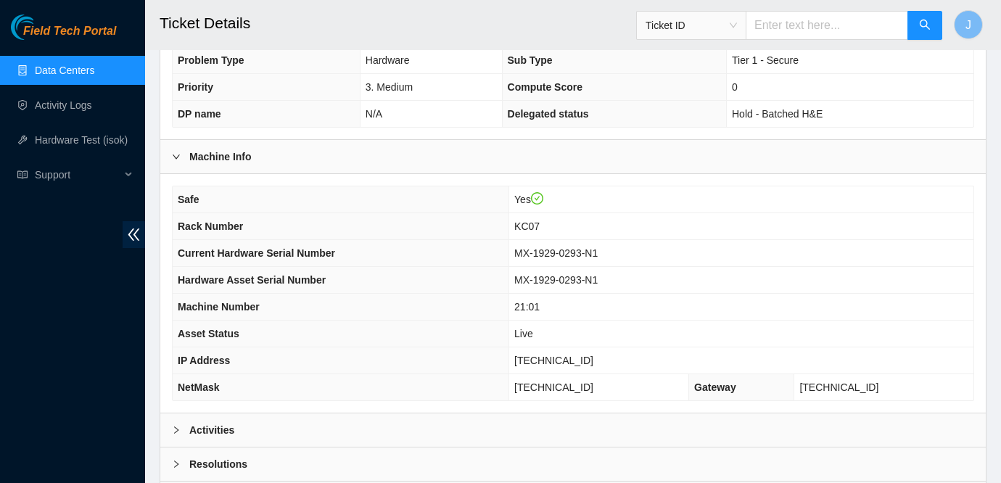
scroll to position [437, 0]
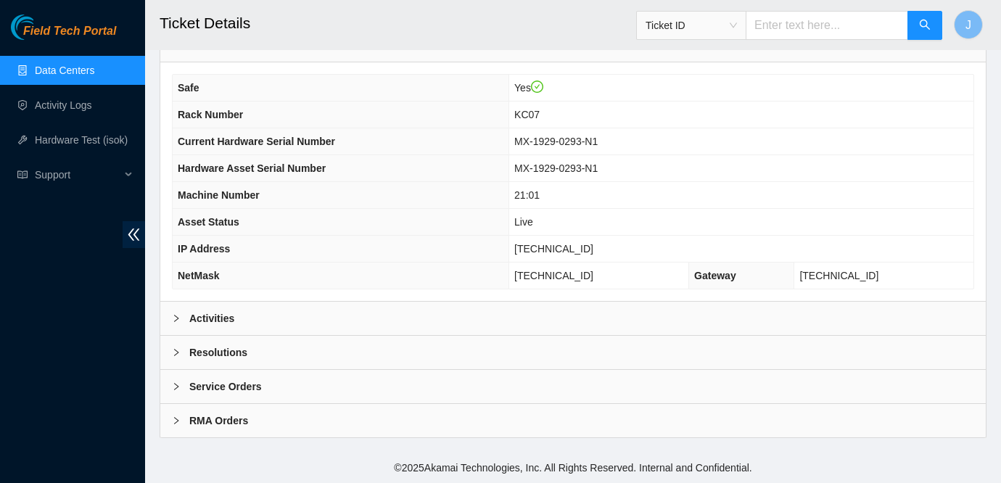
click at [231, 378] on div "Service Orders" at bounding box center [572, 386] width 825 height 33
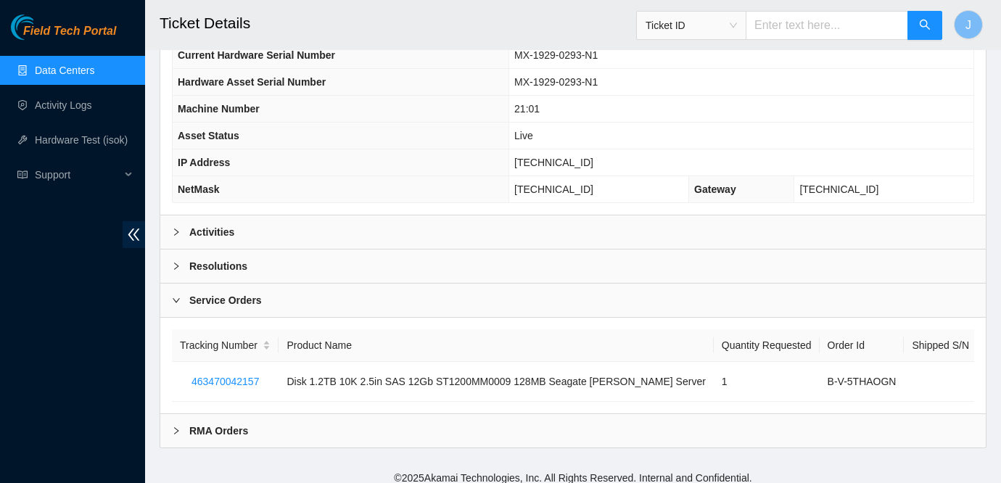
scroll to position [515, 0]
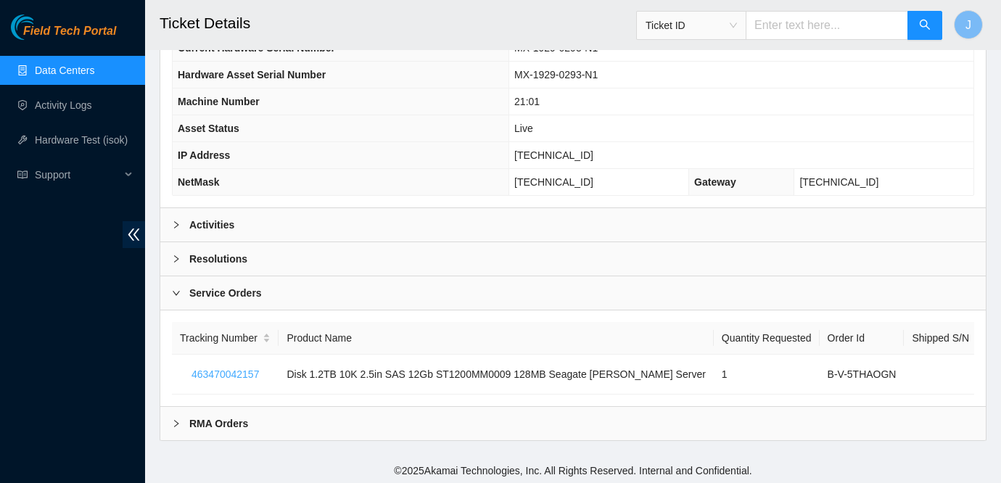
drag, startPoint x: 271, startPoint y: 390, endPoint x: 399, endPoint y: 239, distance: 198.2
click at [399, 239] on div "Data Center Info Data Center ID B-C-17LTQ4O Data Center Name DataBank Holdings …" at bounding box center [573, 21] width 827 height 839
drag, startPoint x: 270, startPoint y: 392, endPoint x: 339, endPoint y: 289, distance: 123.3
click at [339, 289] on div "Data Center Info Data Center ID B-C-17LTQ4O Data Center Name DataBank Holdings …" at bounding box center [573, 21] width 827 height 839
click at [793, 28] on input "text" at bounding box center [827, 25] width 162 height 29
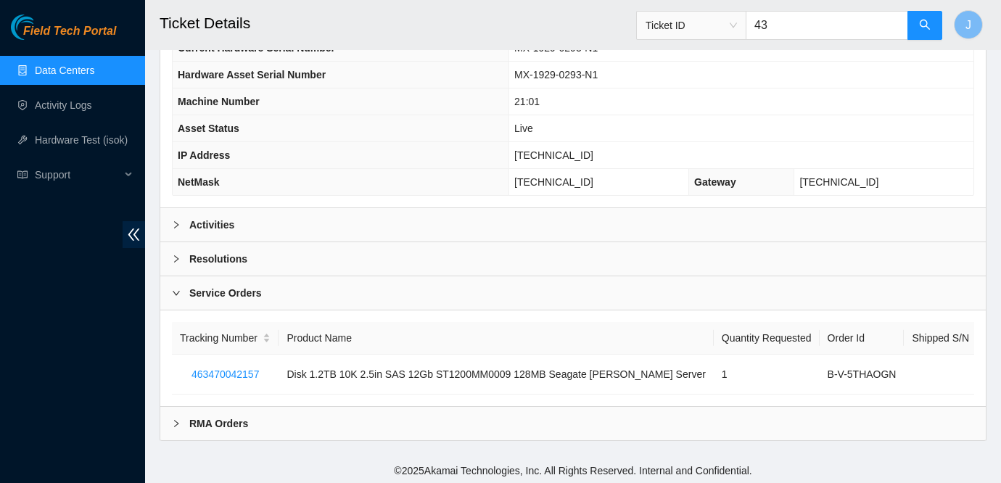
type input "4"
type input "463470043290"
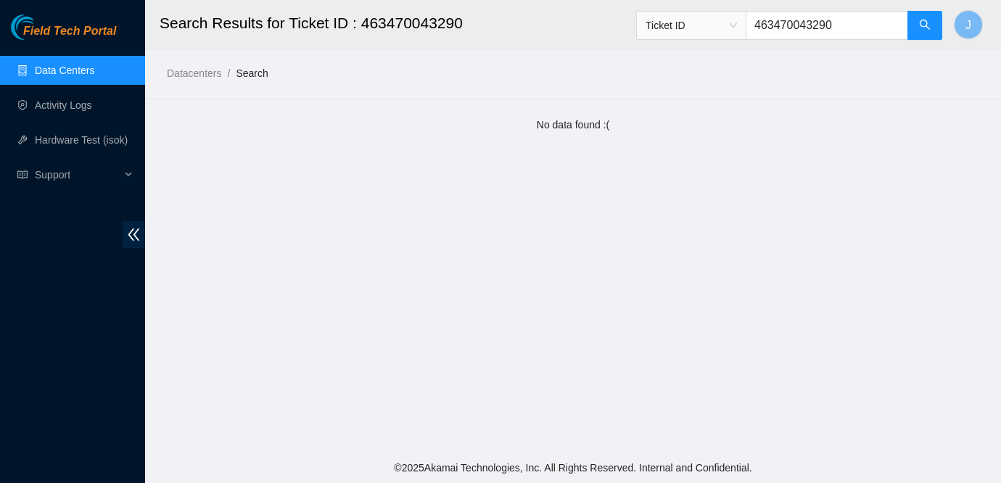
click at [733, 46] on div "Ticket ID 463470043290" at bounding box center [789, 25] width 307 height 46
click at [737, 26] on span "Ticket ID" at bounding box center [691, 26] width 91 height 22
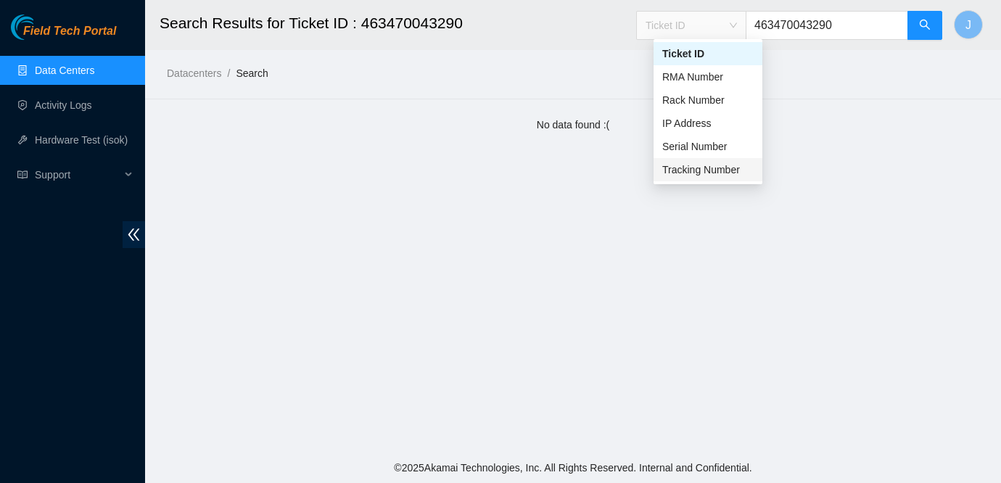
click at [699, 175] on div "Tracking Number" at bounding box center [707, 170] width 91 height 16
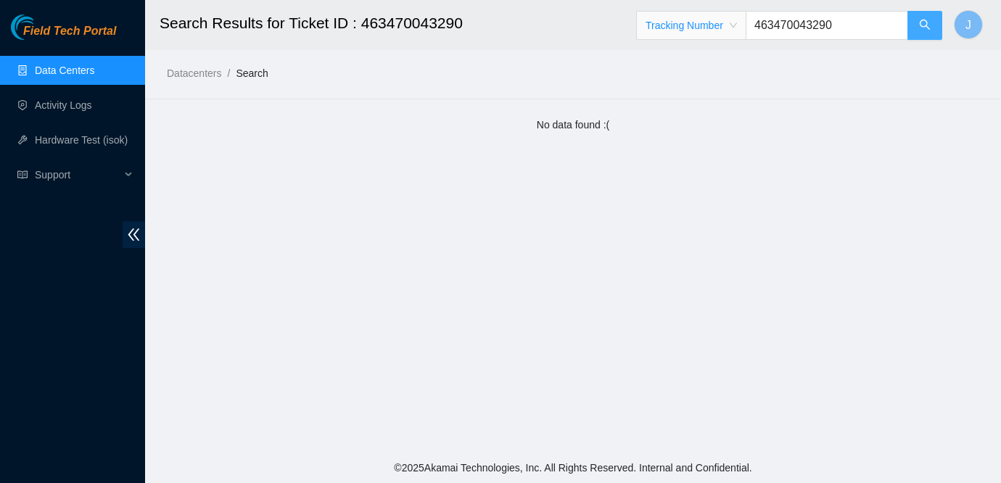
click at [929, 25] on icon "search" at bounding box center [925, 25] width 12 height 12
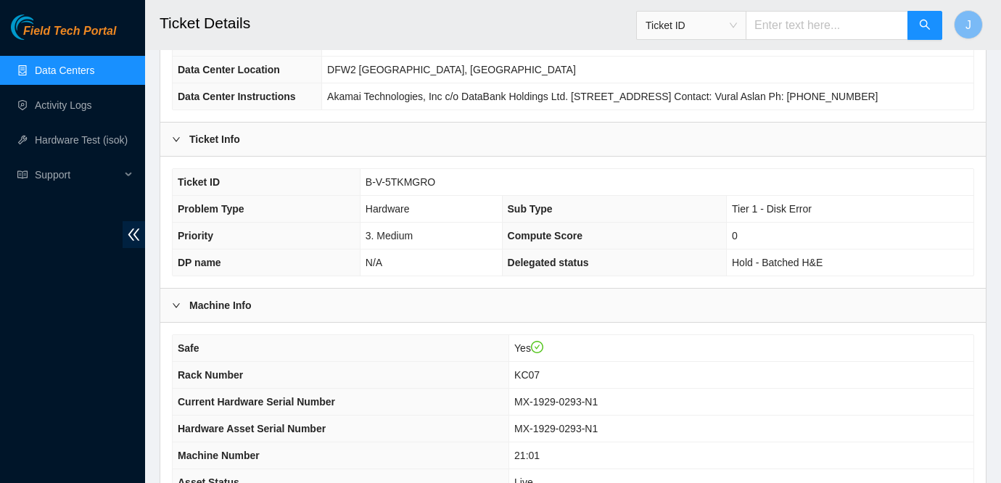
scroll to position [369, 0]
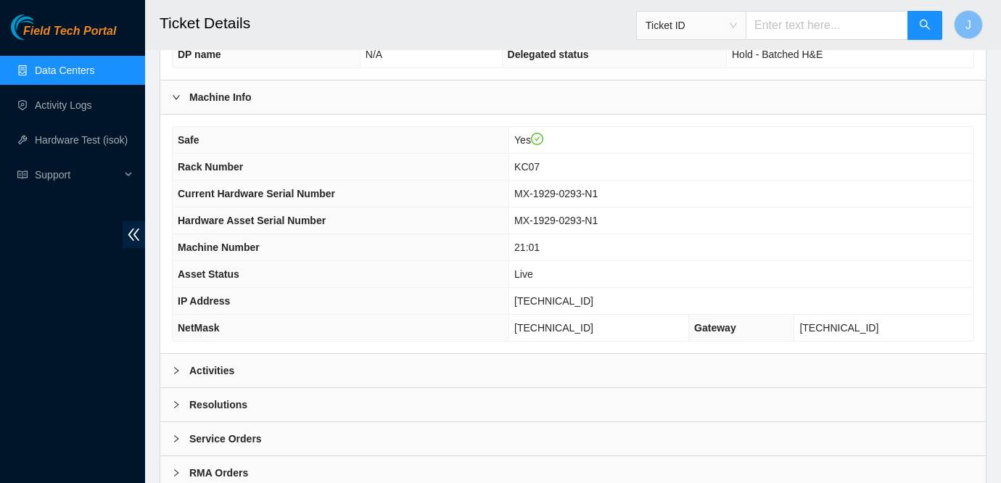
click at [235, 447] on b "Service Orders" at bounding box center [225, 439] width 73 height 16
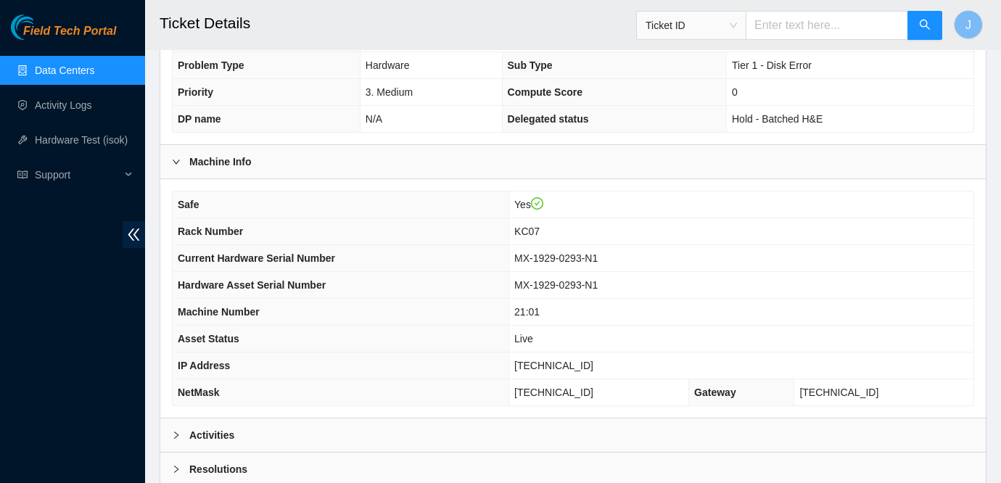
scroll to position [302, 0]
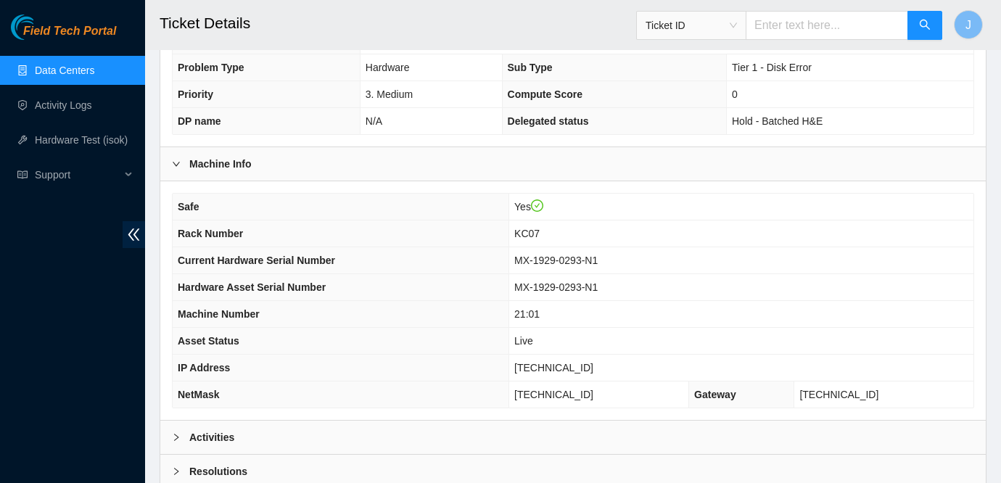
click at [78, 73] on link "Data Centers" at bounding box center [64, 71] width 59 height 12
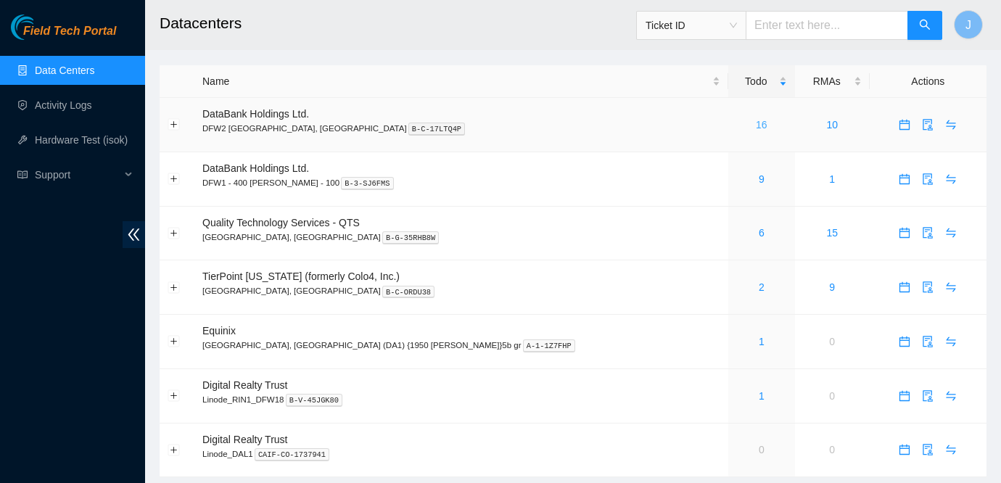
click at [756, 127] on link "16" at bounding box center [762, 125] width 12 height 12
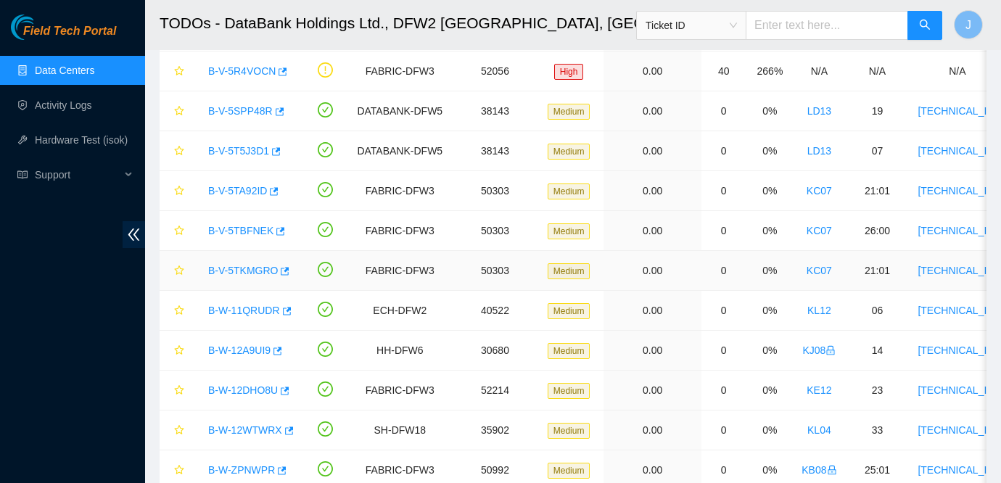
scroll to position [225, 0]
click at [262, 186] on link "B-V-5TA92ID" at bounding box center [237, 190] width 59 height 12
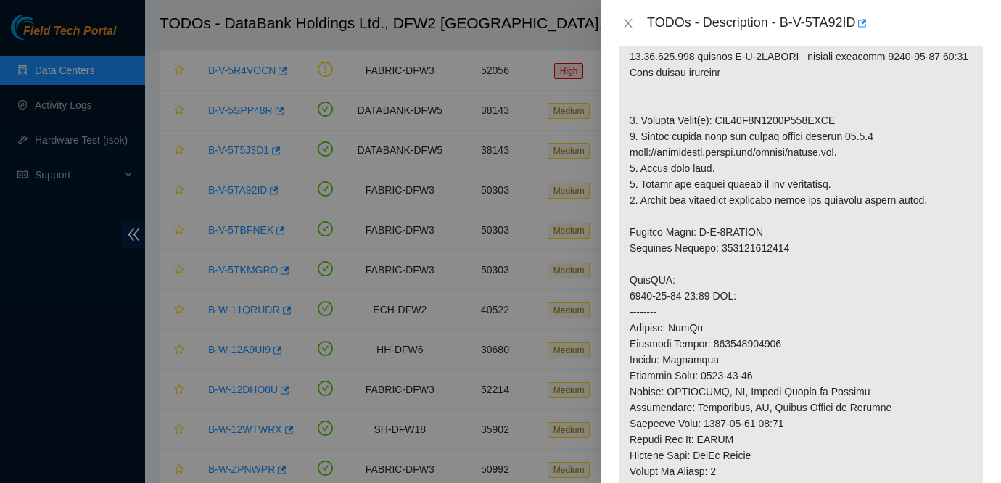
scroll to position [338, 0]
click at [632, 34] on div "TODOs - Description - B-V-5TA92ID" at bounding box center [801, 23] width 366 height 23
click at [630, 24] on icon "close" at bounding box center [628, 23] width 12 height 12
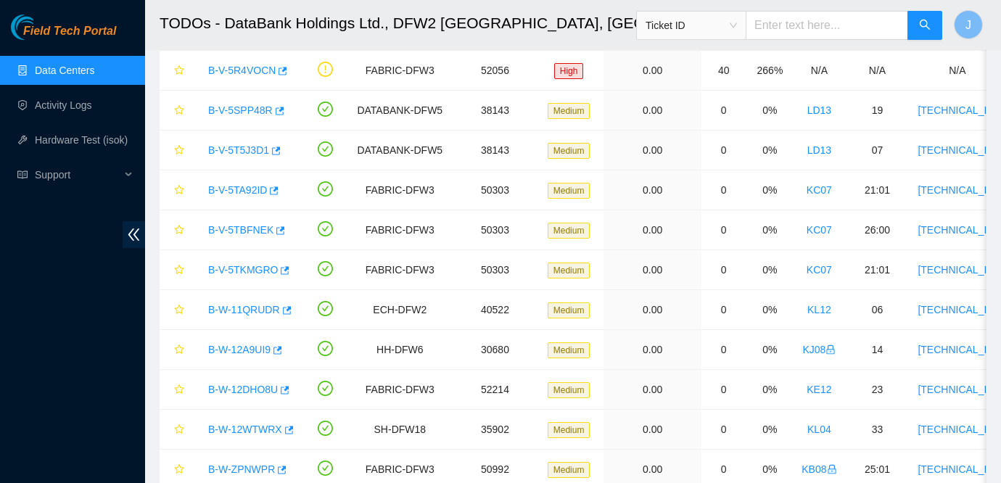
scroll to position [359, 0]
click at [726, 30] on span "Ticket ID" at bounding box center [691, 26] width 91 height 22
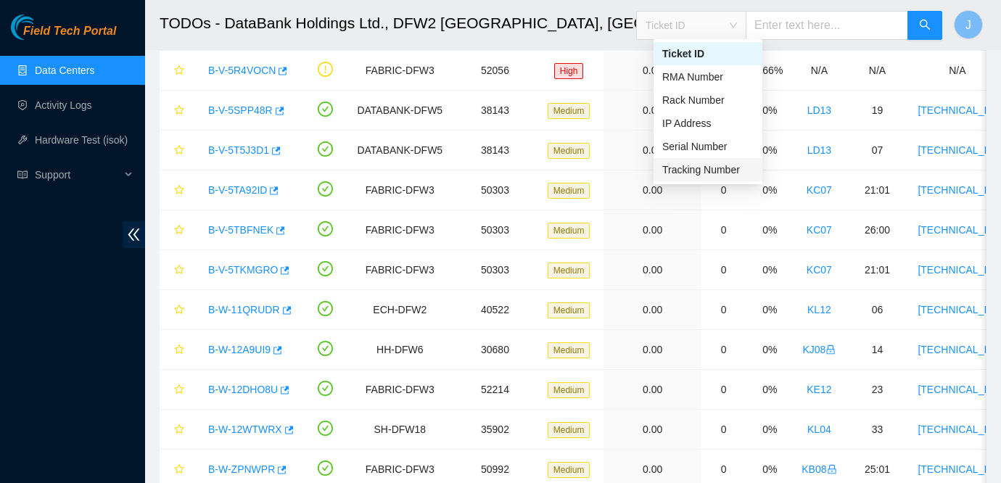
click at [703, 168] on div "Tracking Number" at bounding box center [707, 170] width 91 height 16
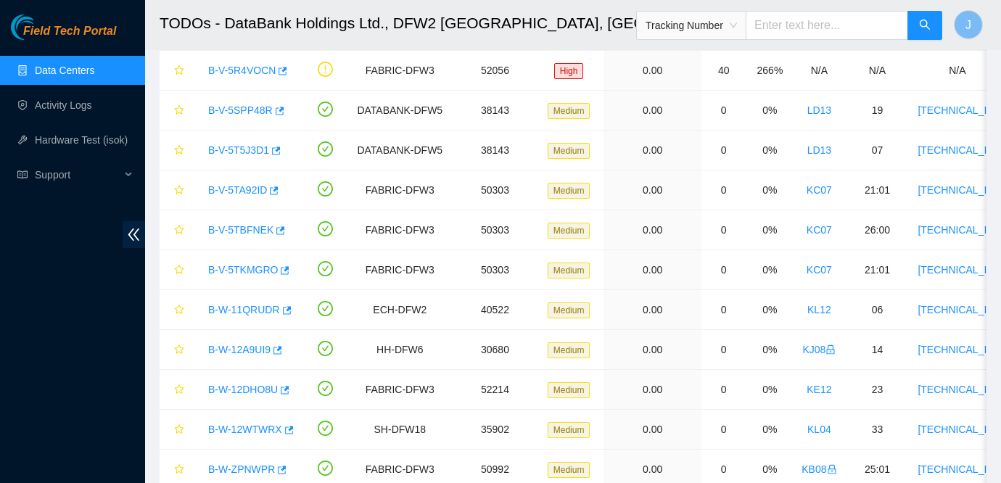
click at [787, 15] on input "text" at bounding box center [827, 25] width 162 height 29
type input "463470042570"
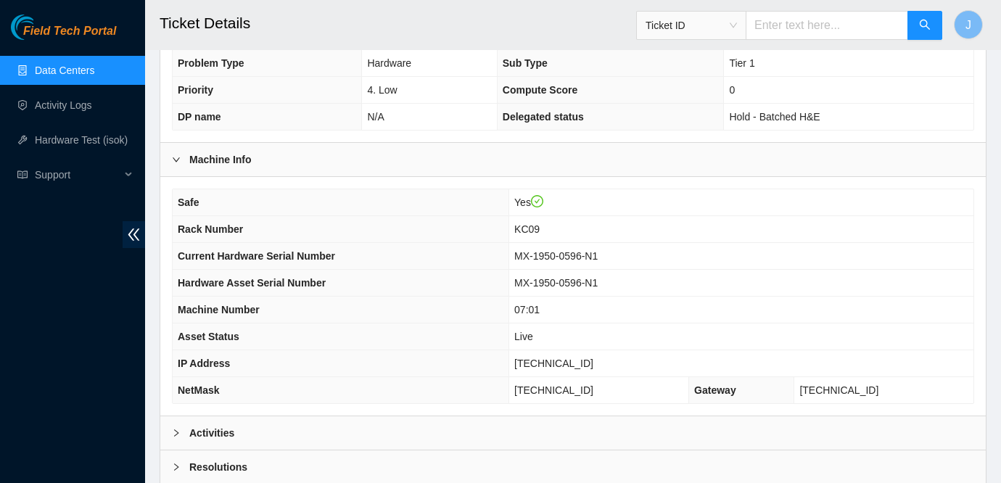
scroll to position [308, 0]
